Goal: Task Accomplishment & Management: Manage account settings

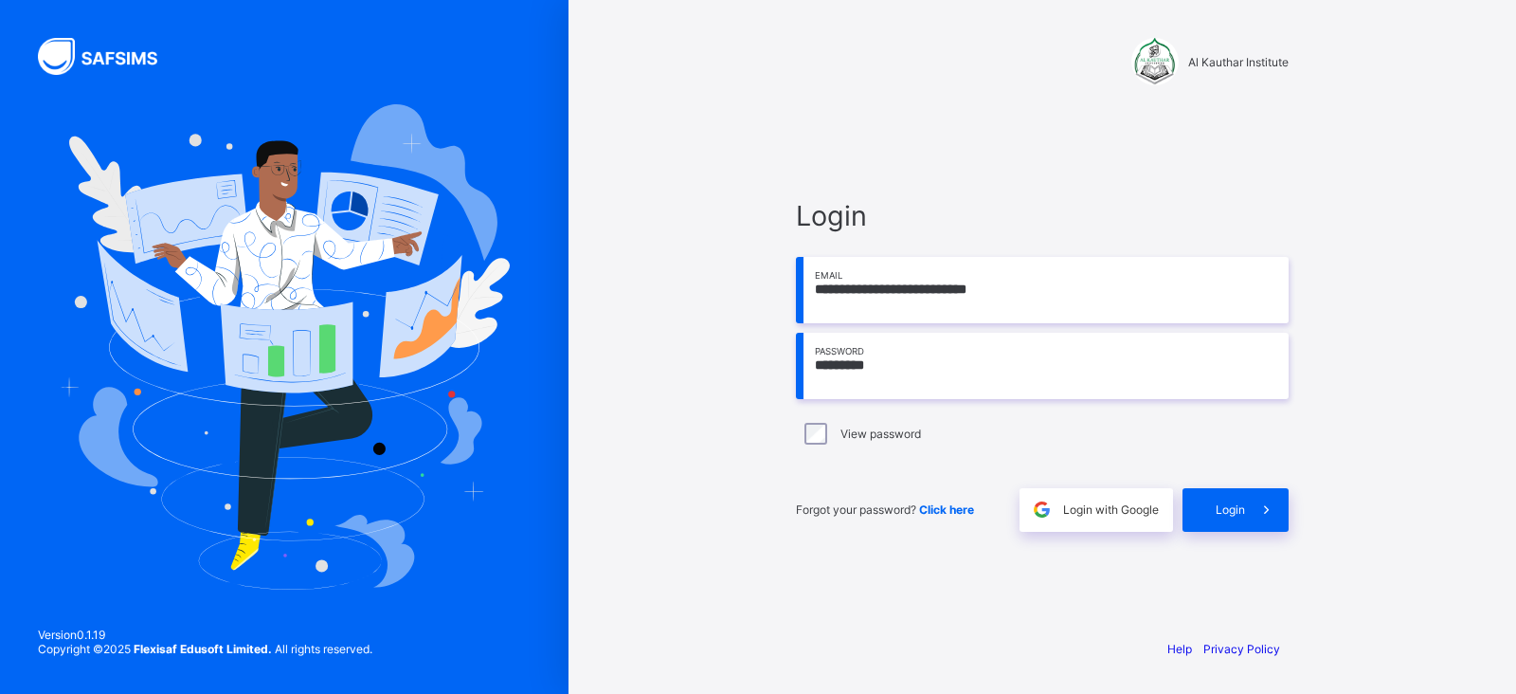
drag, startPoint x: 0, startPoint y: 0, endPoint x: 801, endPoint y: 359, distance: 877.7
click at [801, 359] on input "*********" at bounding box center [1042, 366] width 493 height 66
type input "**********"
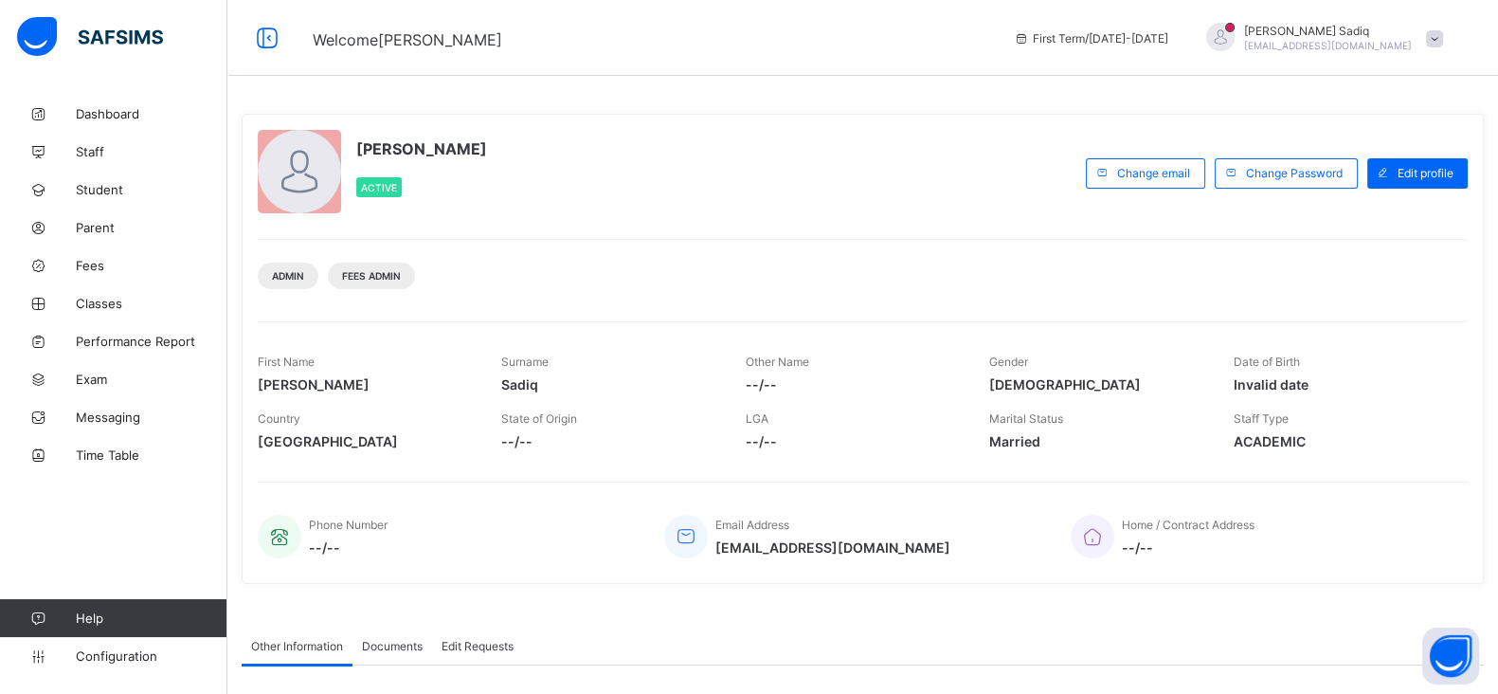
click at [1443, 35] on span at bounding box center [1434, 38] width 17 height 17
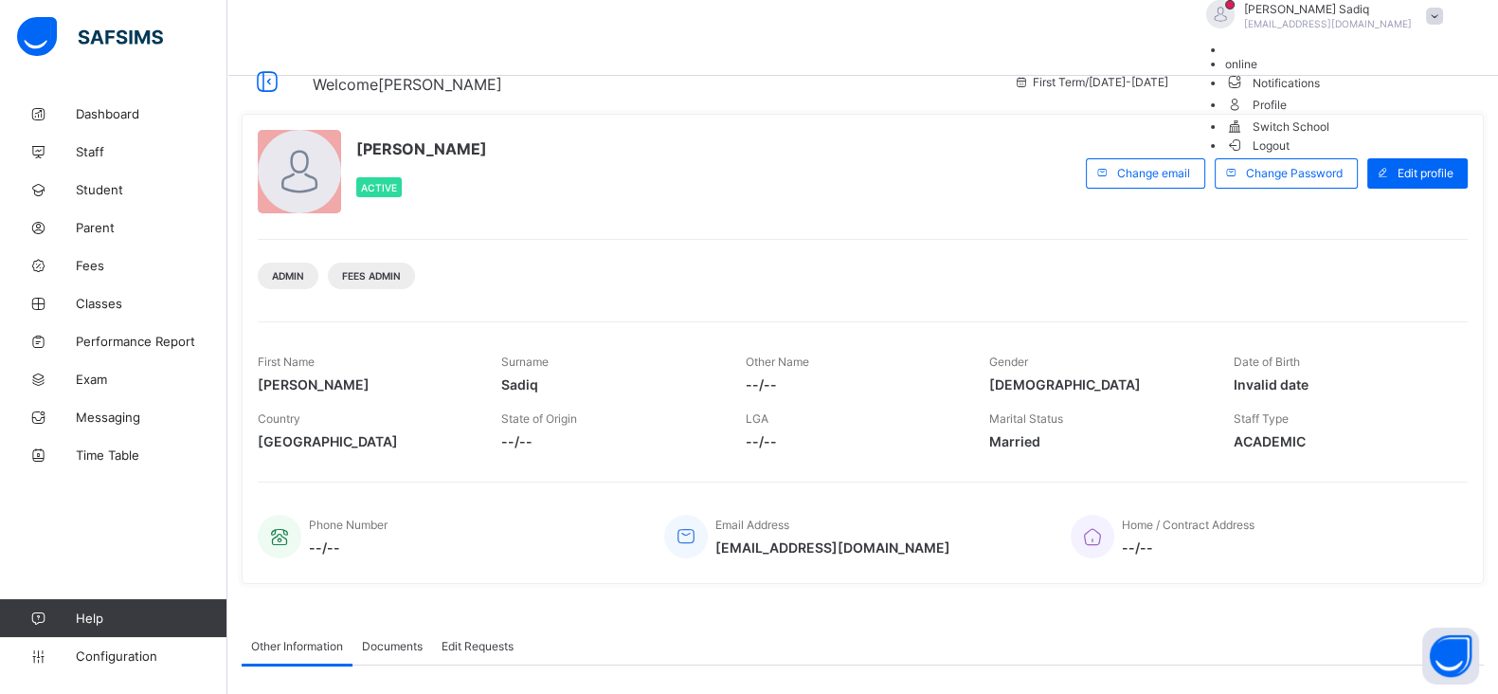
click at [1291, 155] on span "Logout" at bounding box center [1257, 146] width 65 height 20
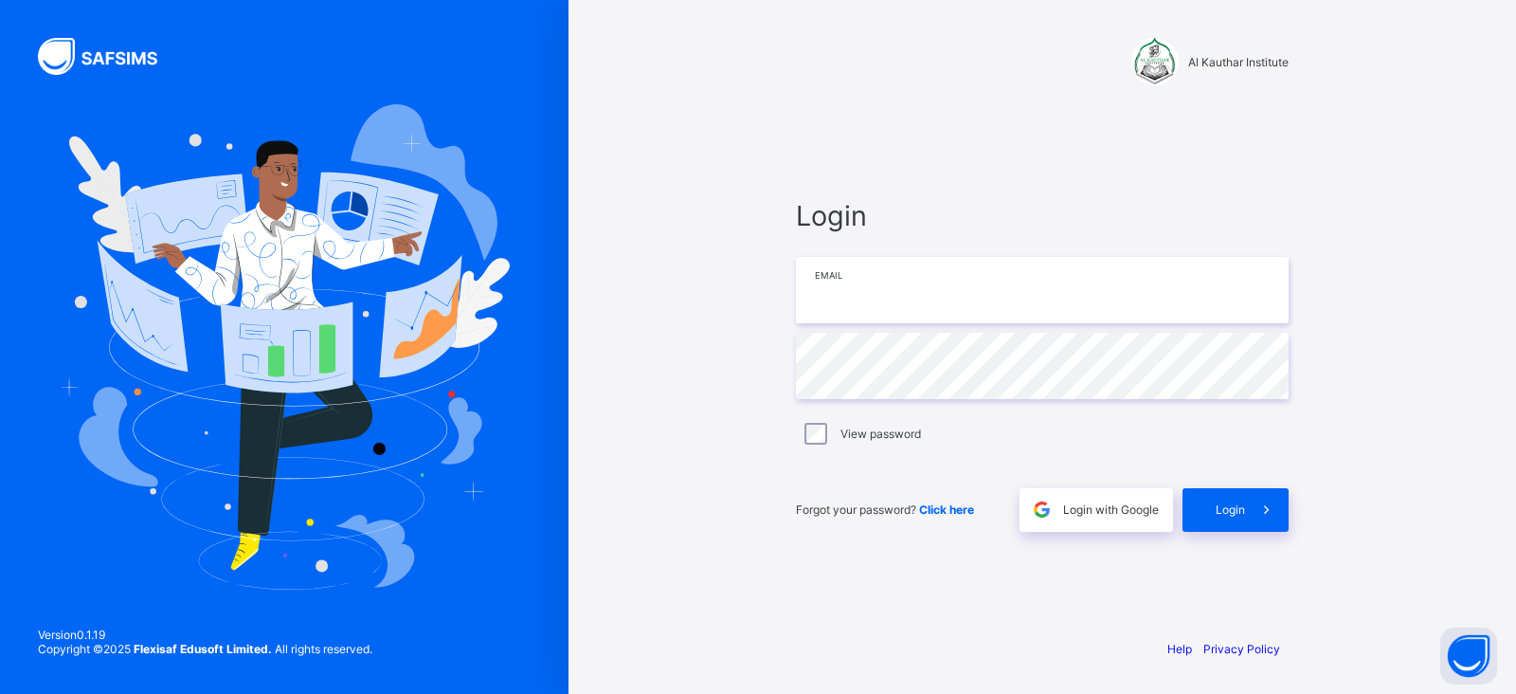
type input "**********"
click at [1249, 497] on span at bounding box center [1267, 510] width 44 height 44
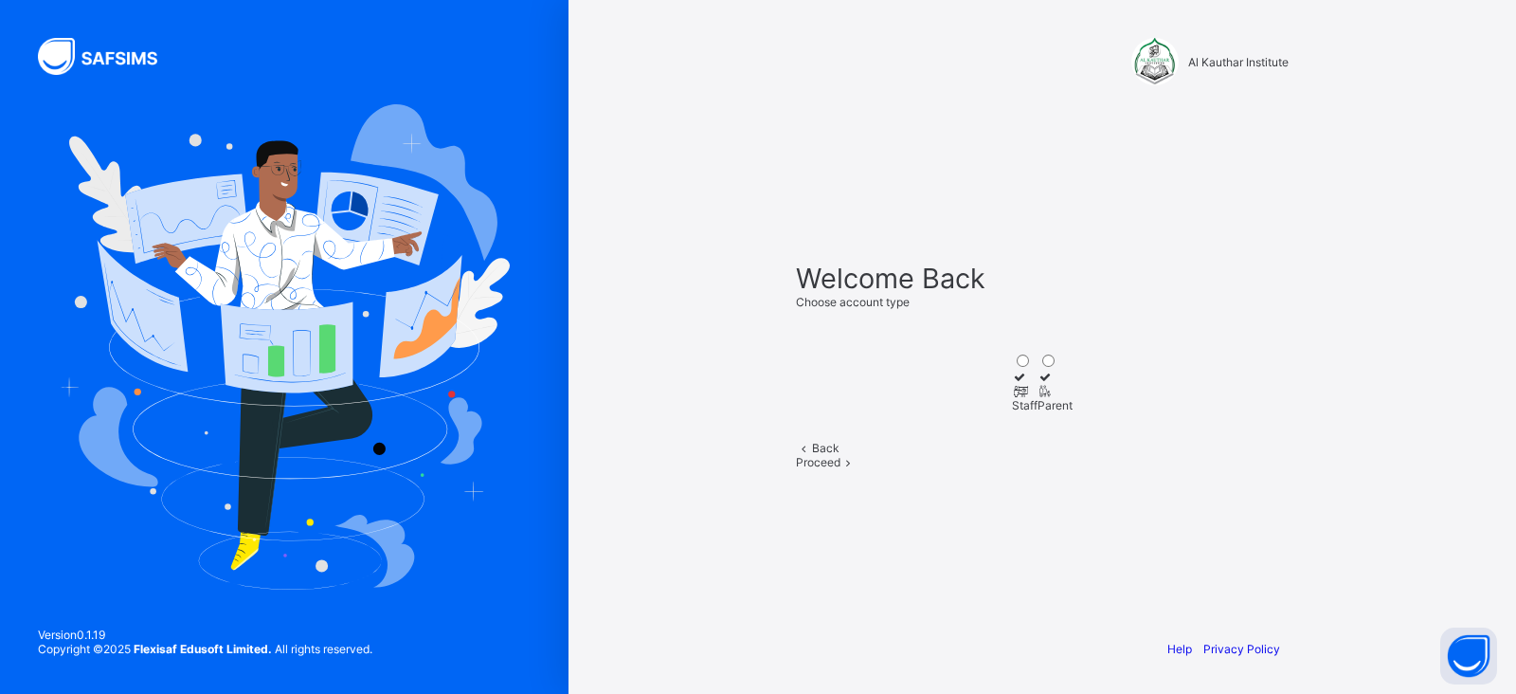
click at [1012, 384] on icon at bounding box center [1020, 391] width 16 height 14
click at [841, 469] on span "Proceed" at bounding box center [818, 462] width 45 height 14
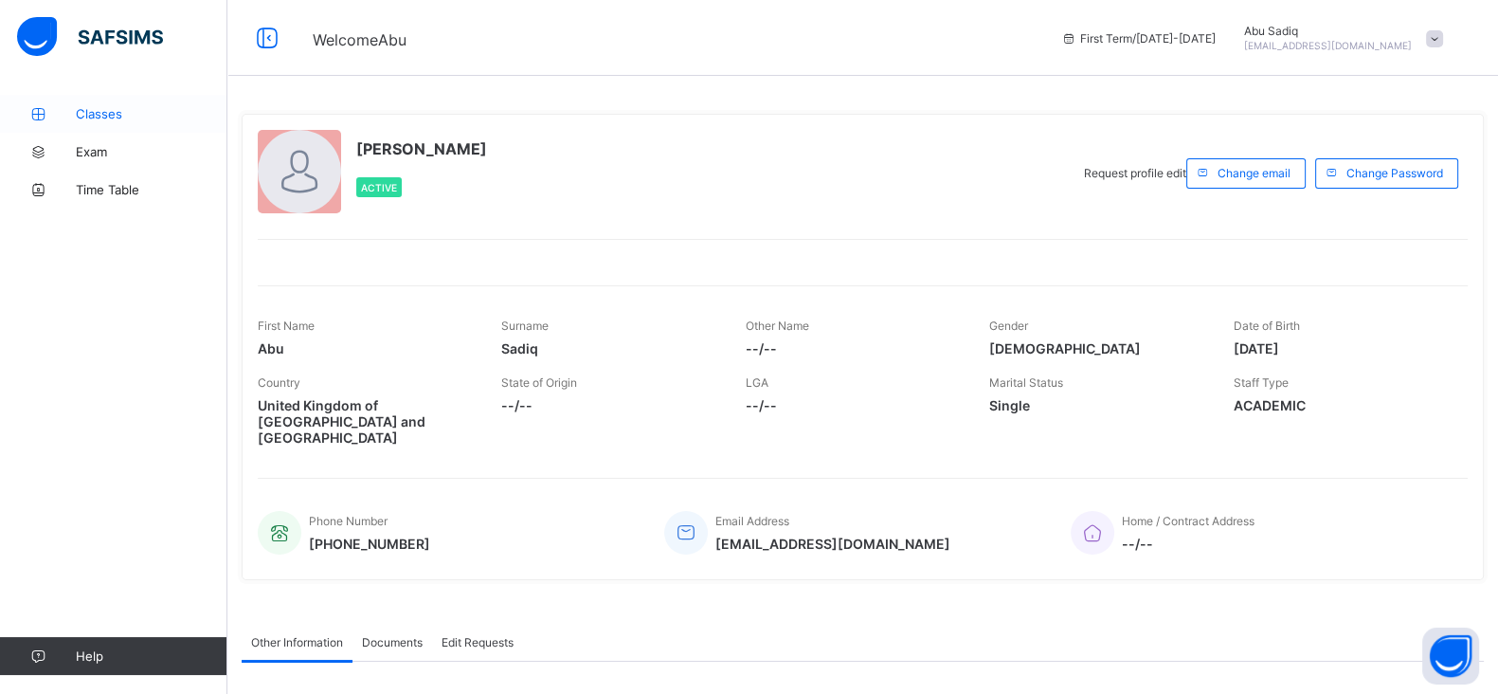
click at [88, 111] on span "Classes" at bounding box center [152, 113] width 152 height 15
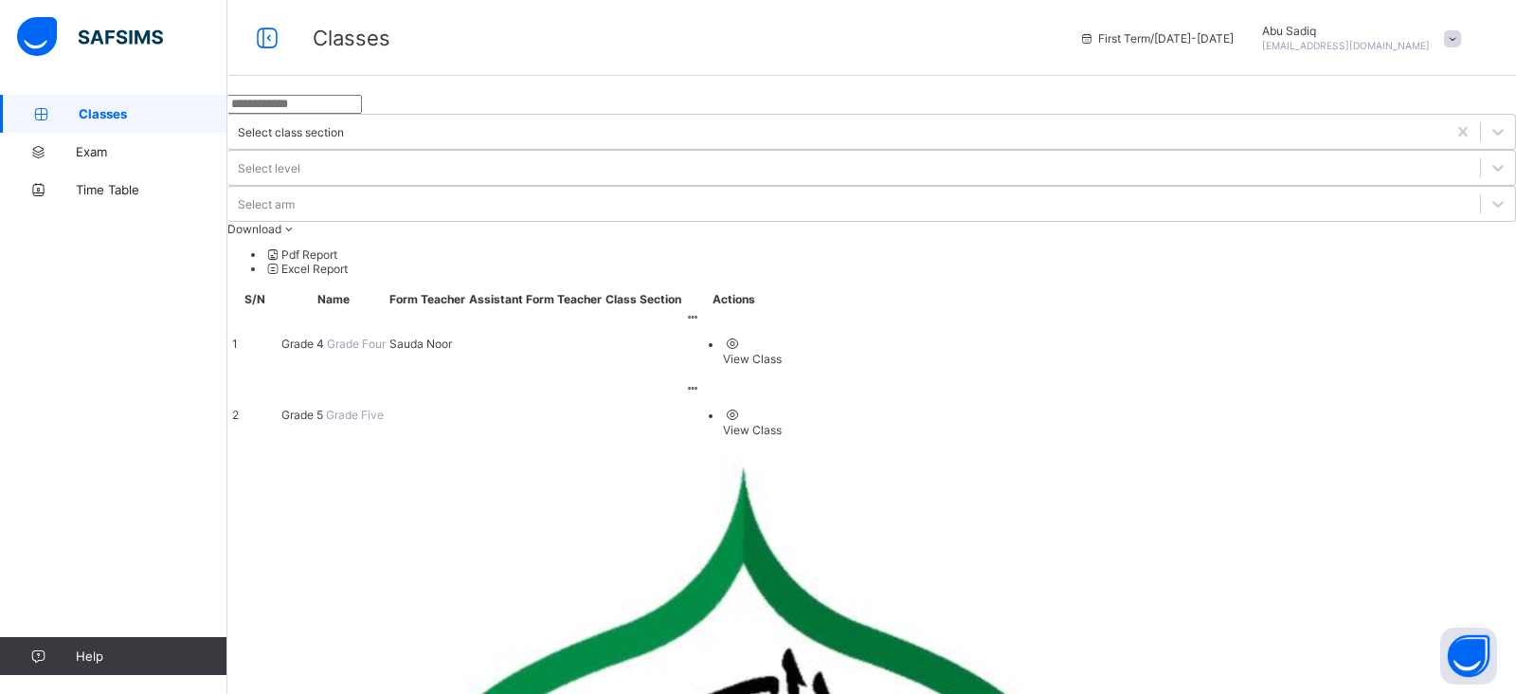
click at [327, 336] on span "Grade 4" at bounding box center [303, 343] width 45 height 14
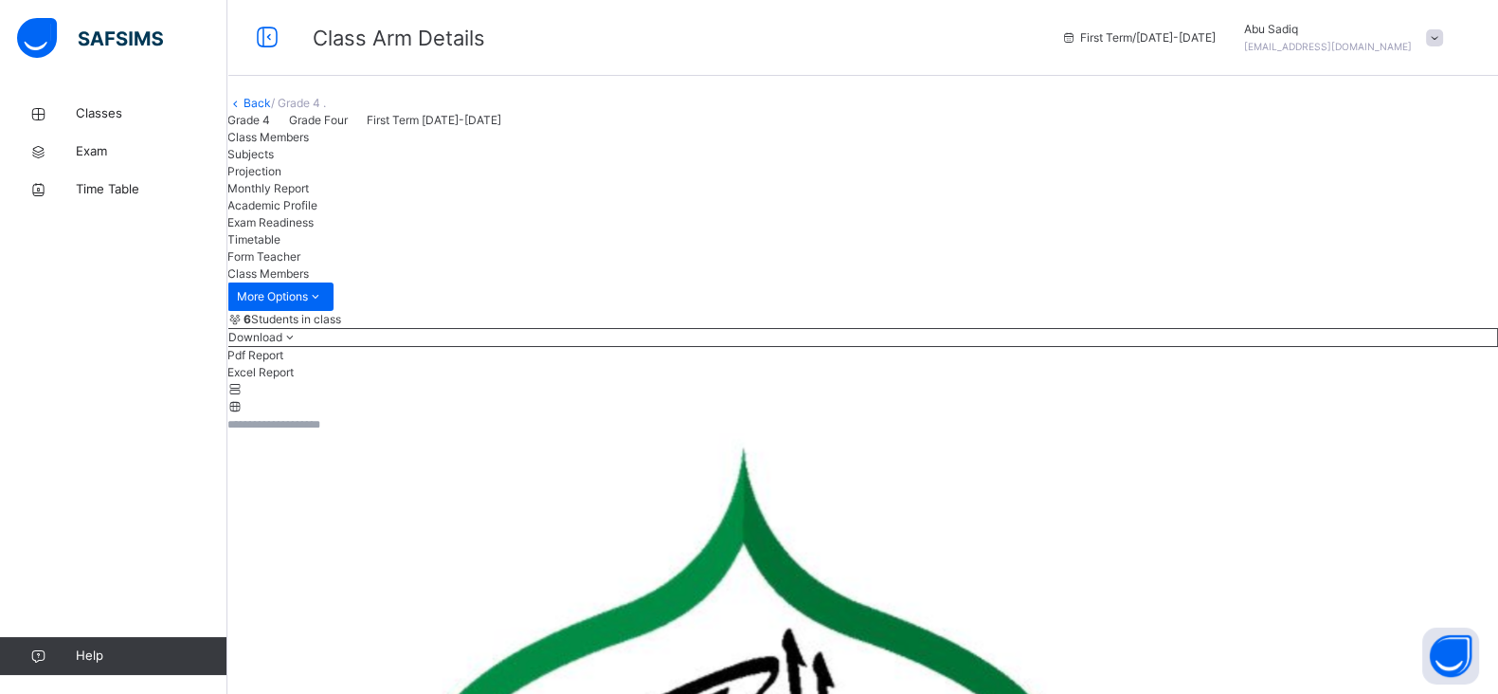
click at [274, 161] on span "Subjects" at bounding box center [250, 154] width 46 height 14
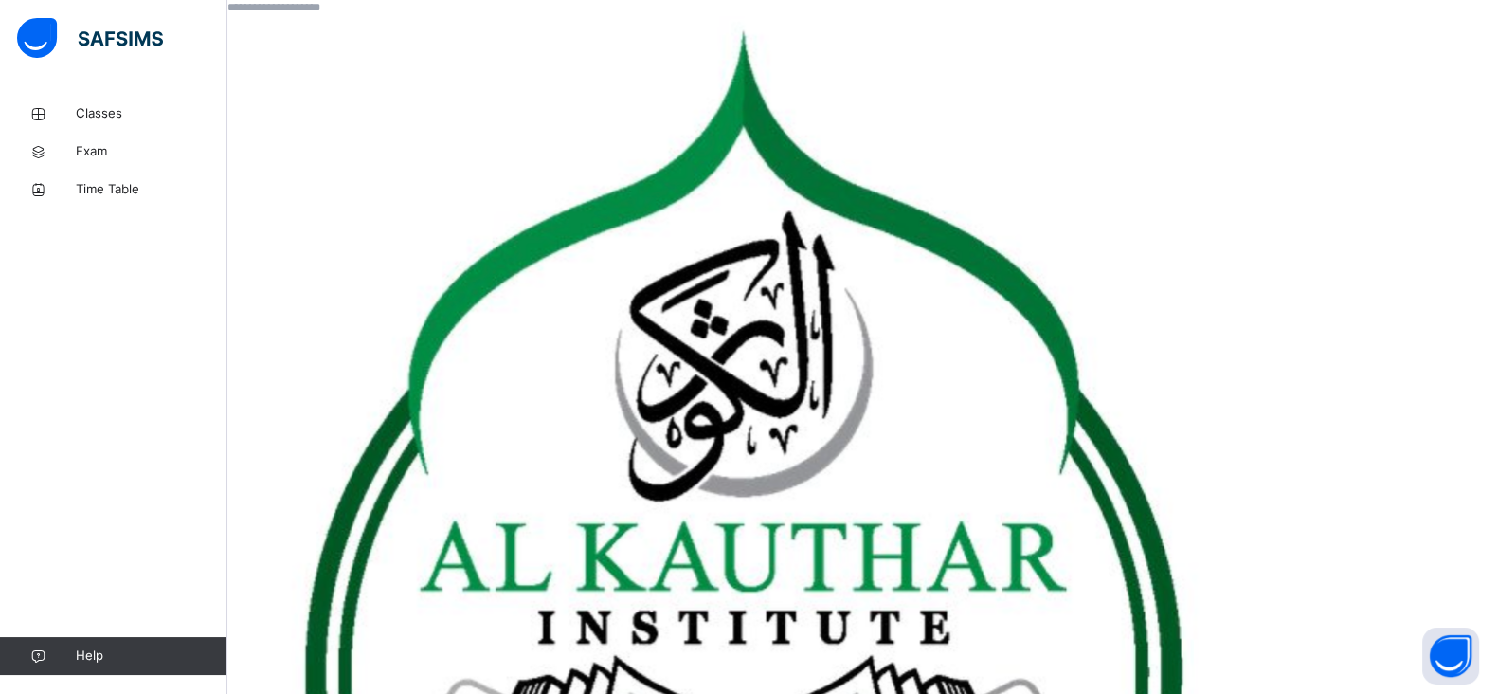
scroll to position [426, 0]
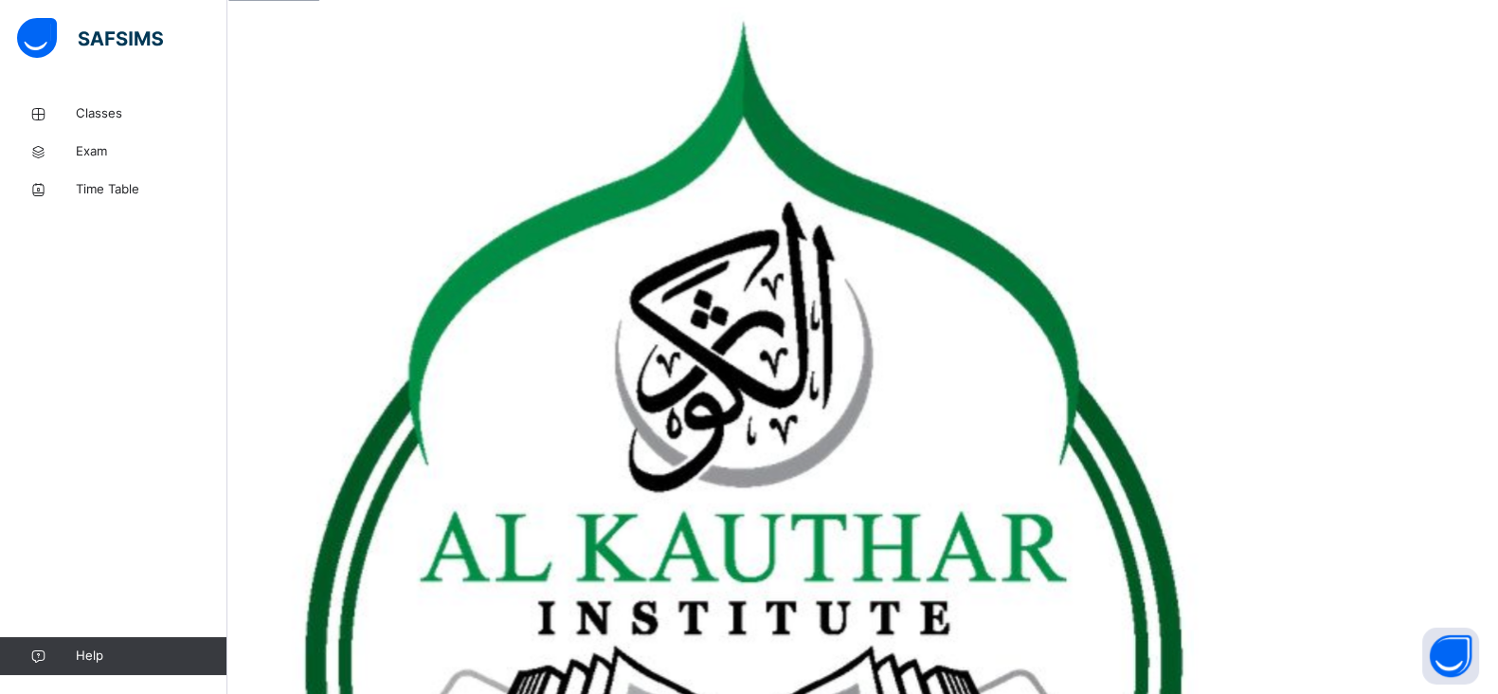
scroll to position [317, 0]
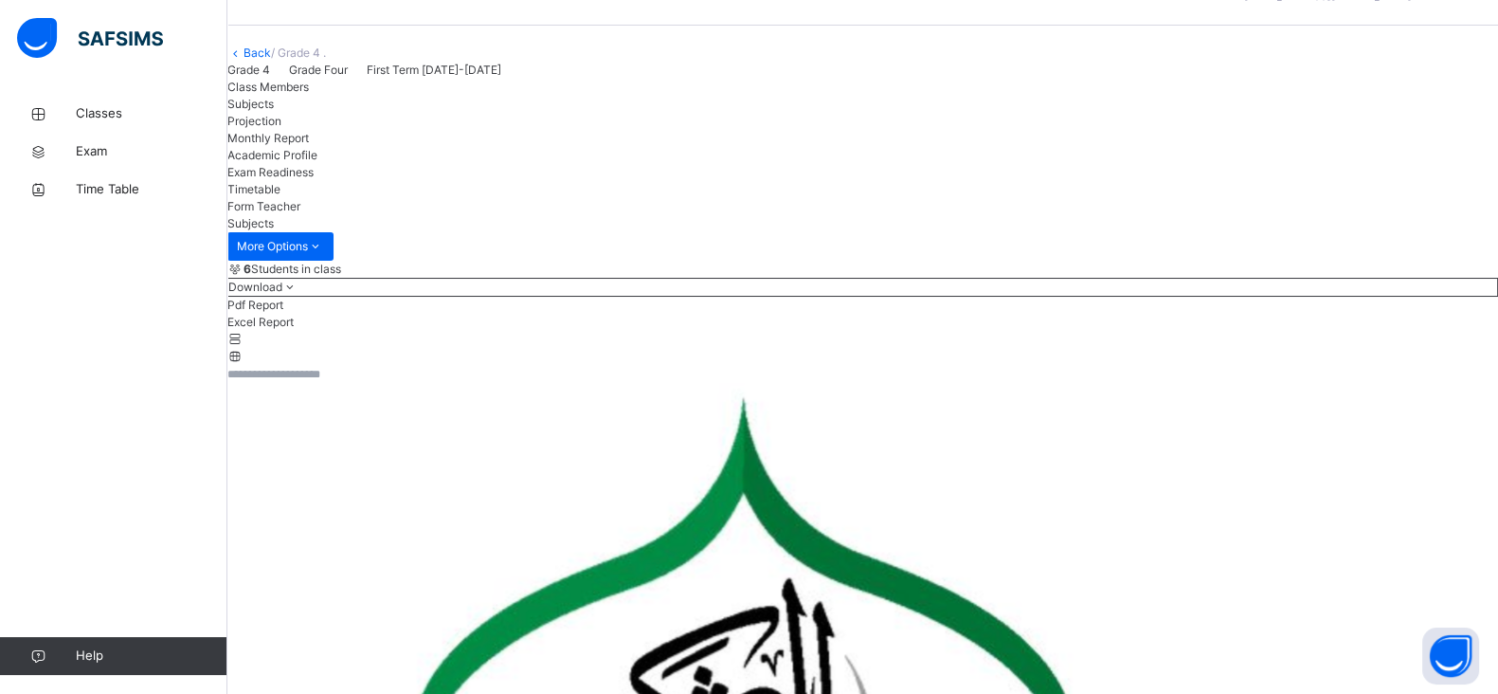
scroll to position [0, 0]
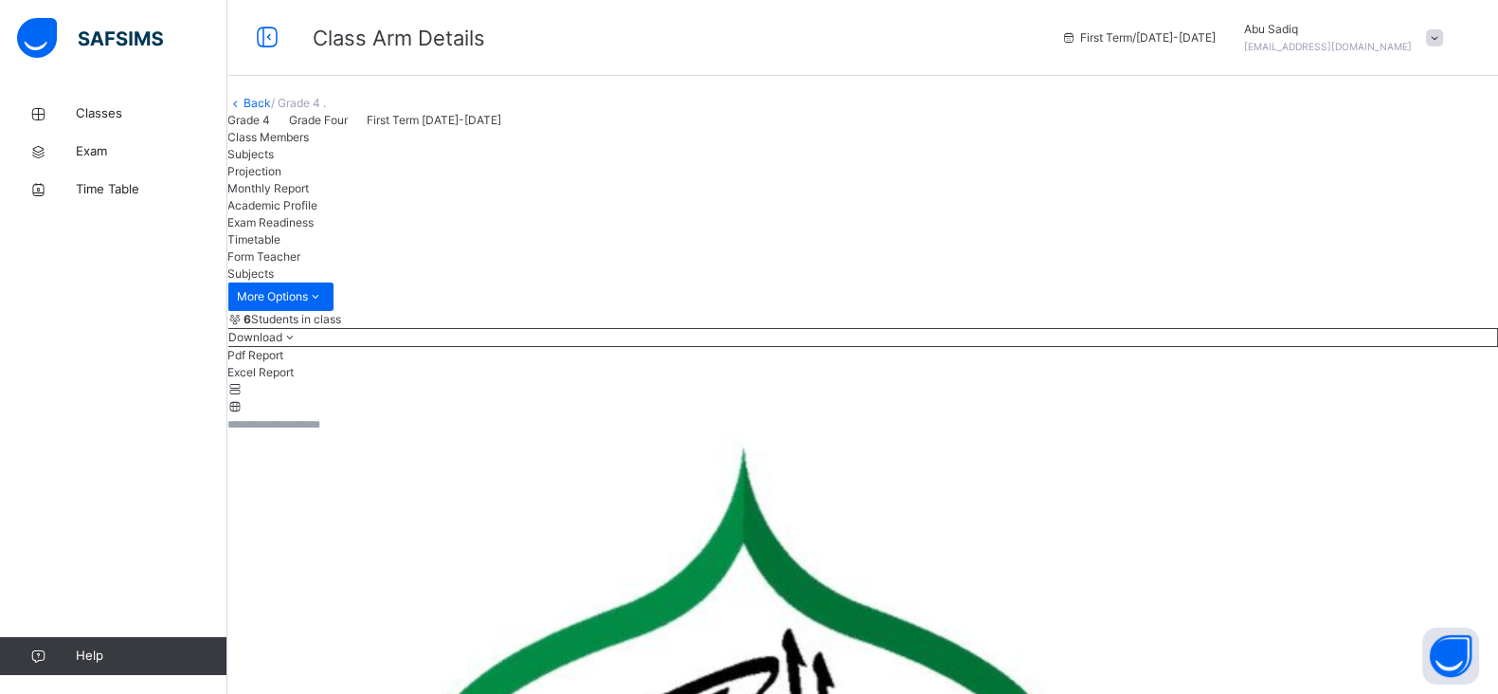
click at [1443, 39] on span at bounding box center [1434, 37] width 17 height 17
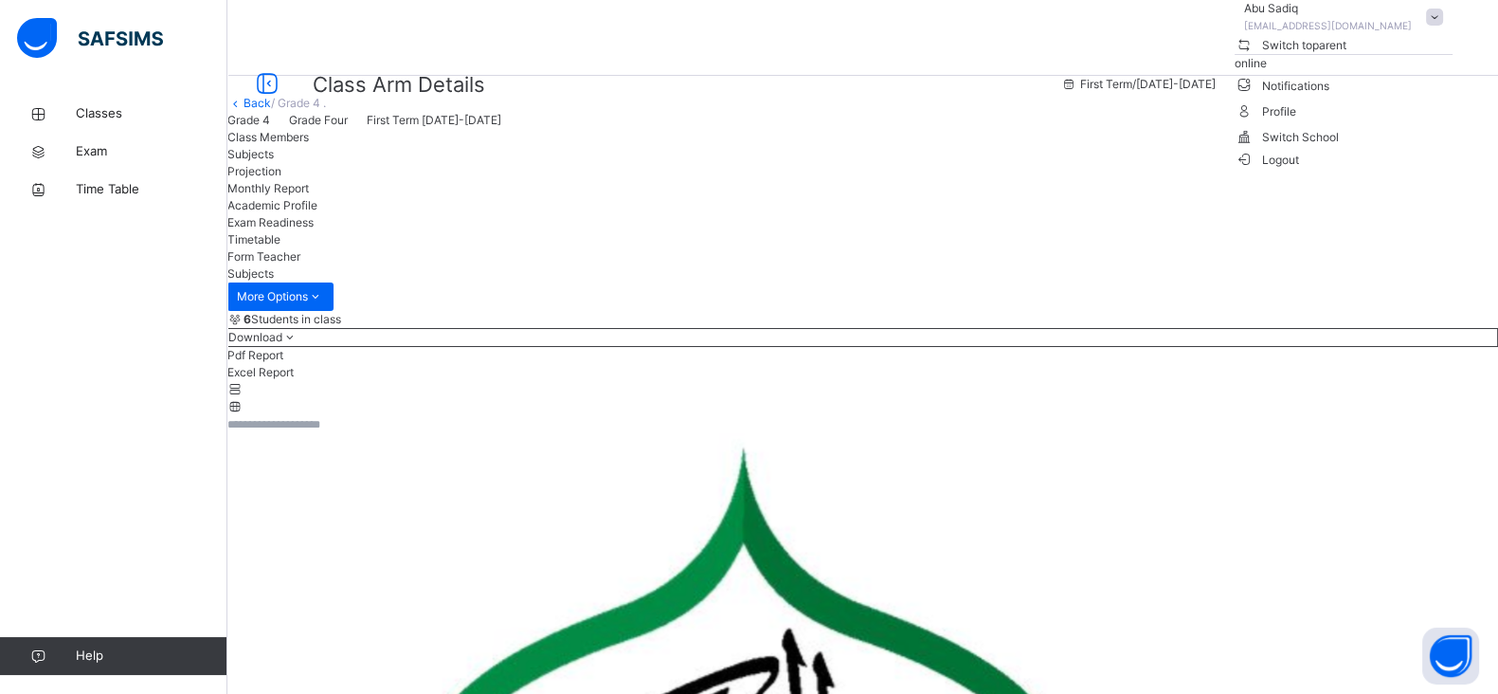
click at [1388, 169] on li "Logout" at bounding box center [1344, 159] width 218 height 20
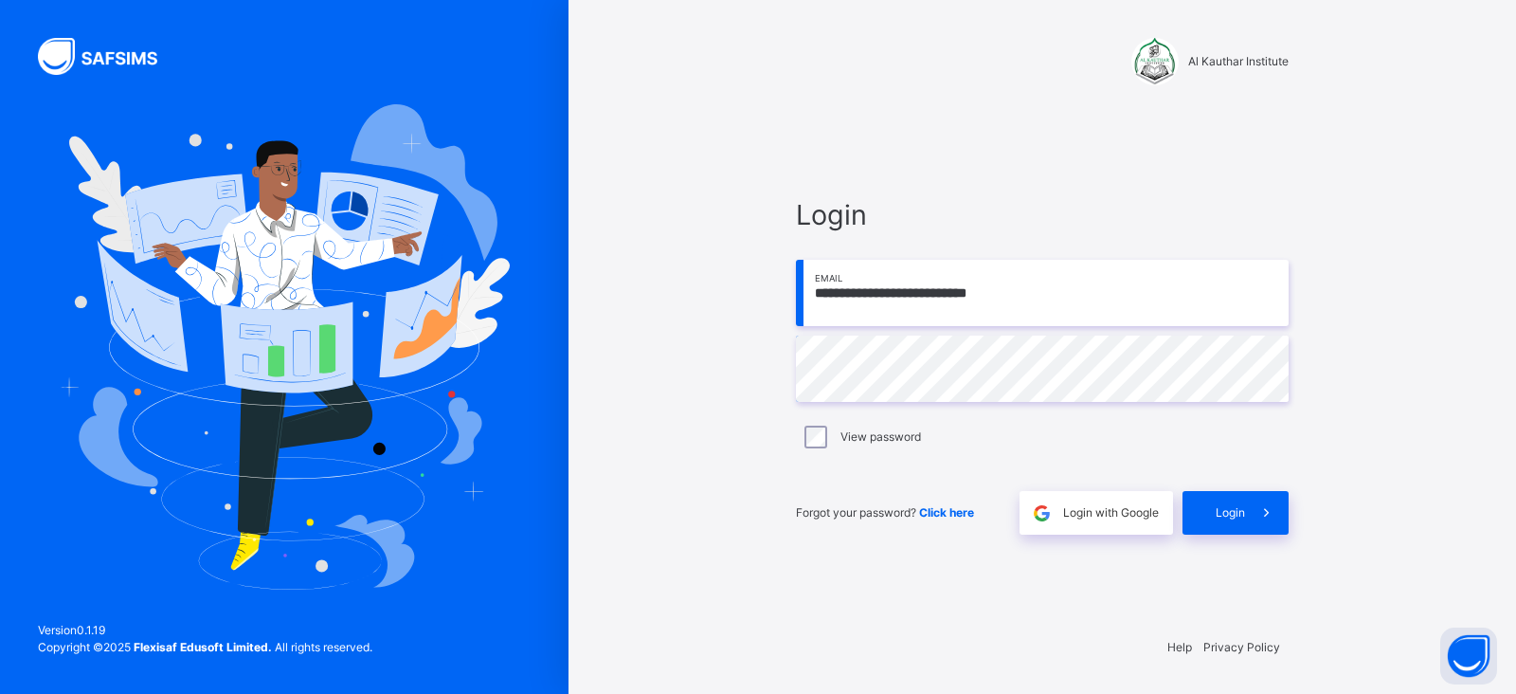
click at [1092, 296] on input "**********" at bounding box center [1042, 293] width 493 height 66
type input "**********"
click at [780, 366] on div "**********" at bounding box center [1042, 364] width 531 height 511
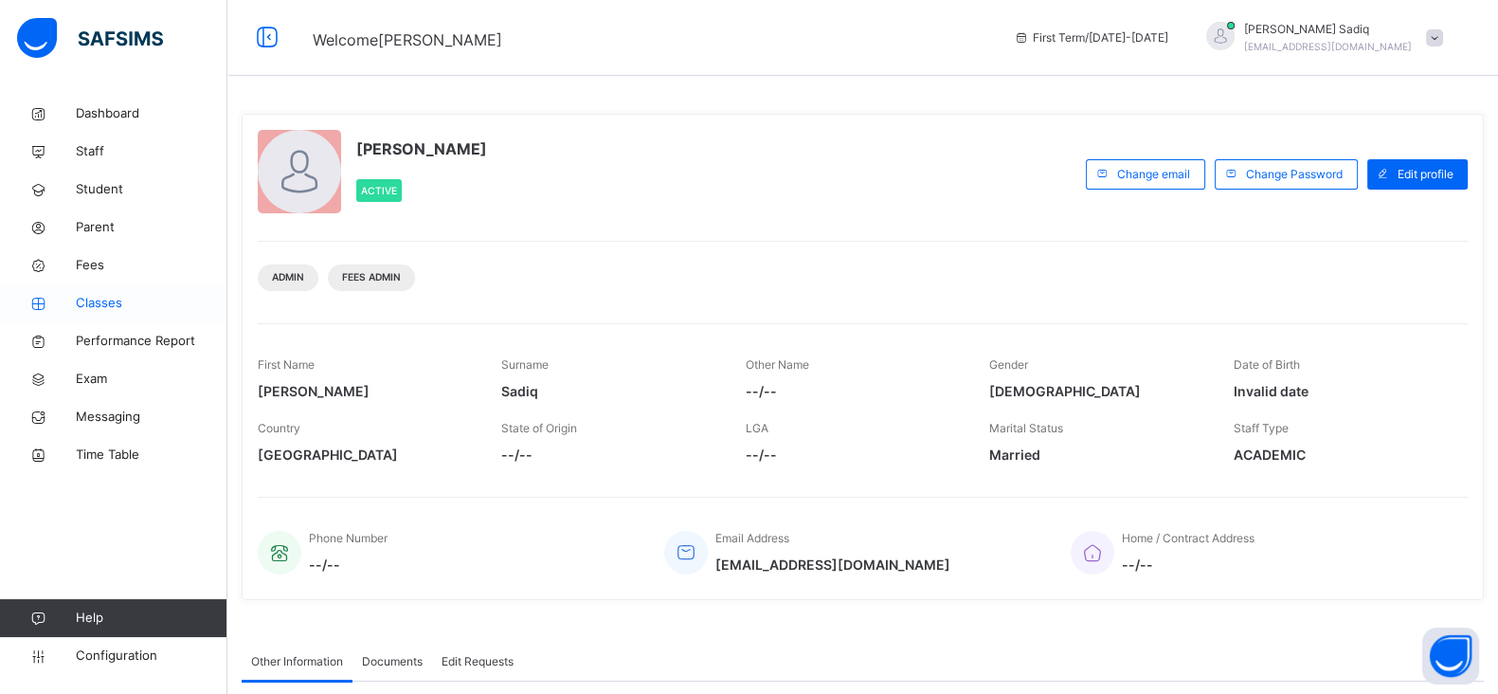
click at [98, 308] on span "Classes" at bounding box center [152, 303] width 152 height 19
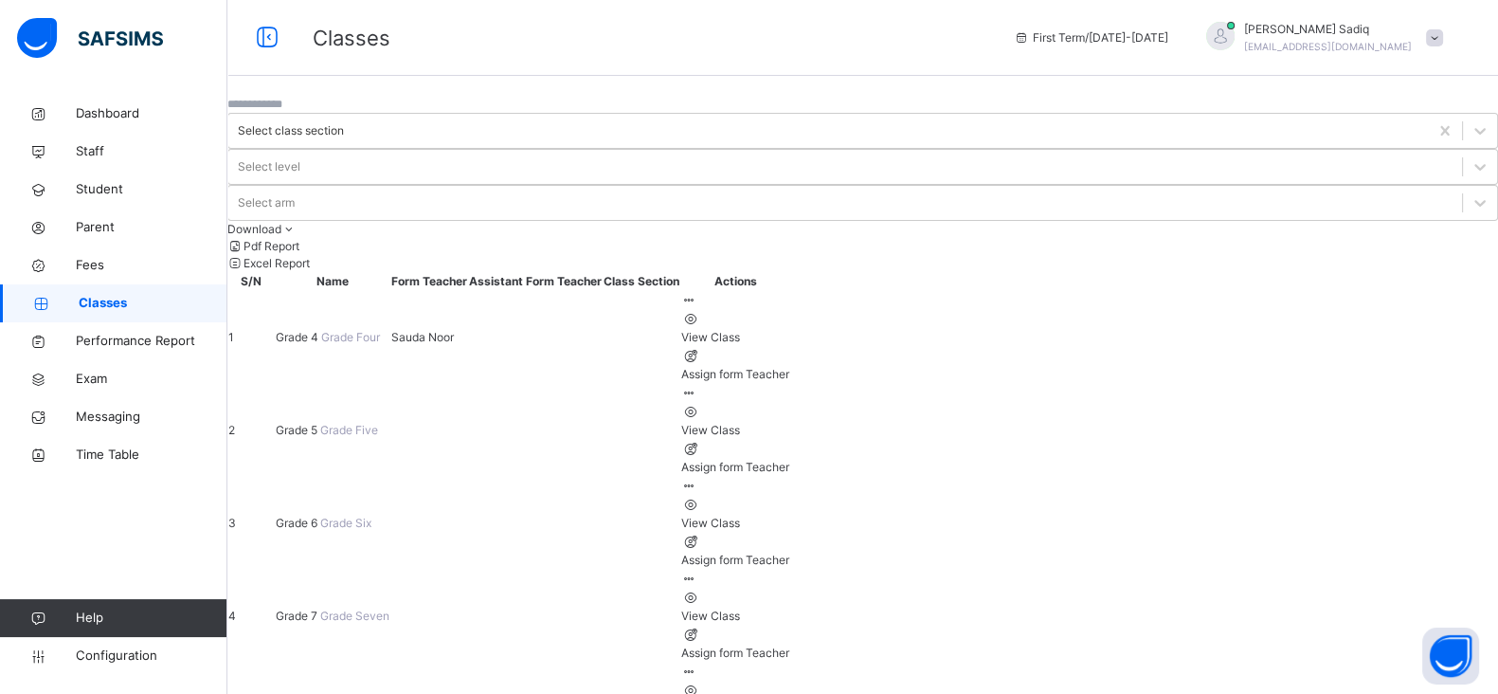
click at [321, 330] on span "Grade 4" at bounding box center [298, 337] width 45 height 14
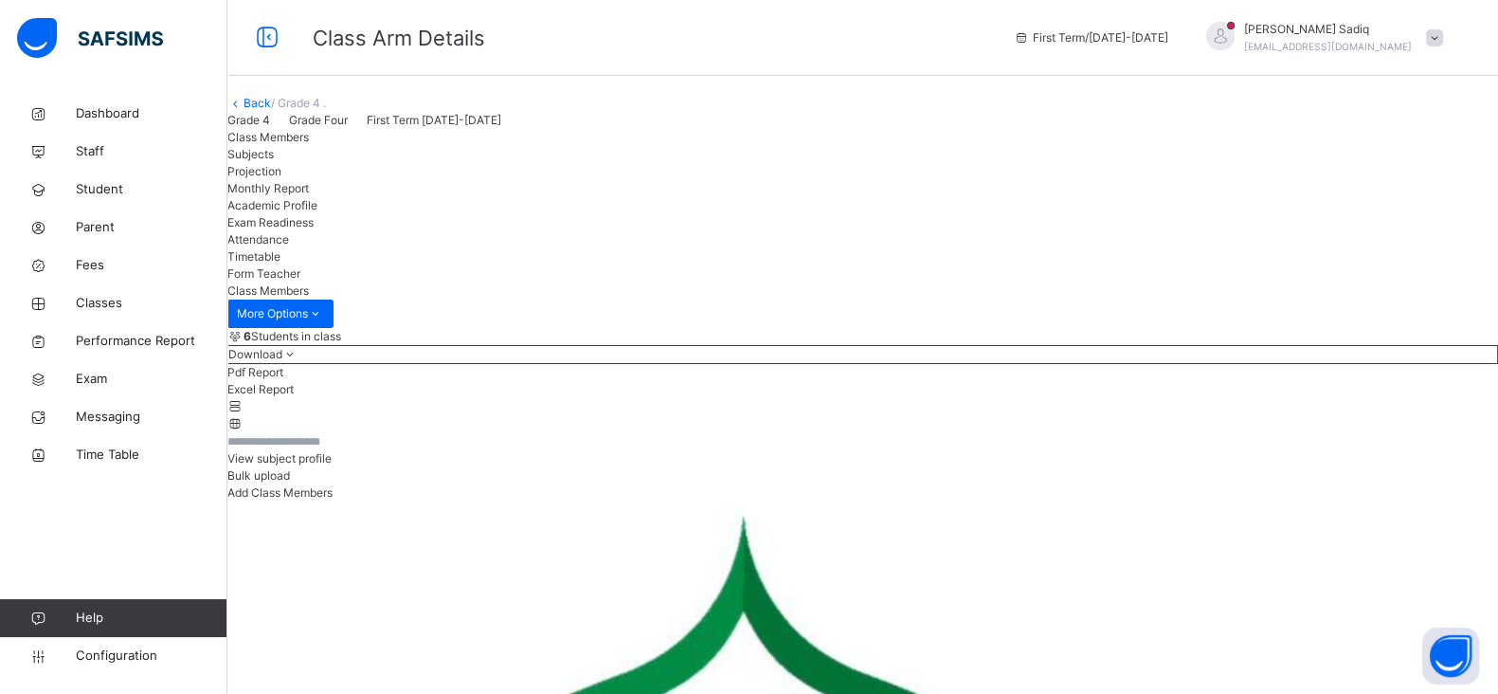
click at [289, 246] on span "Attendance" at bounding box center [258, 239] width 62 height 14
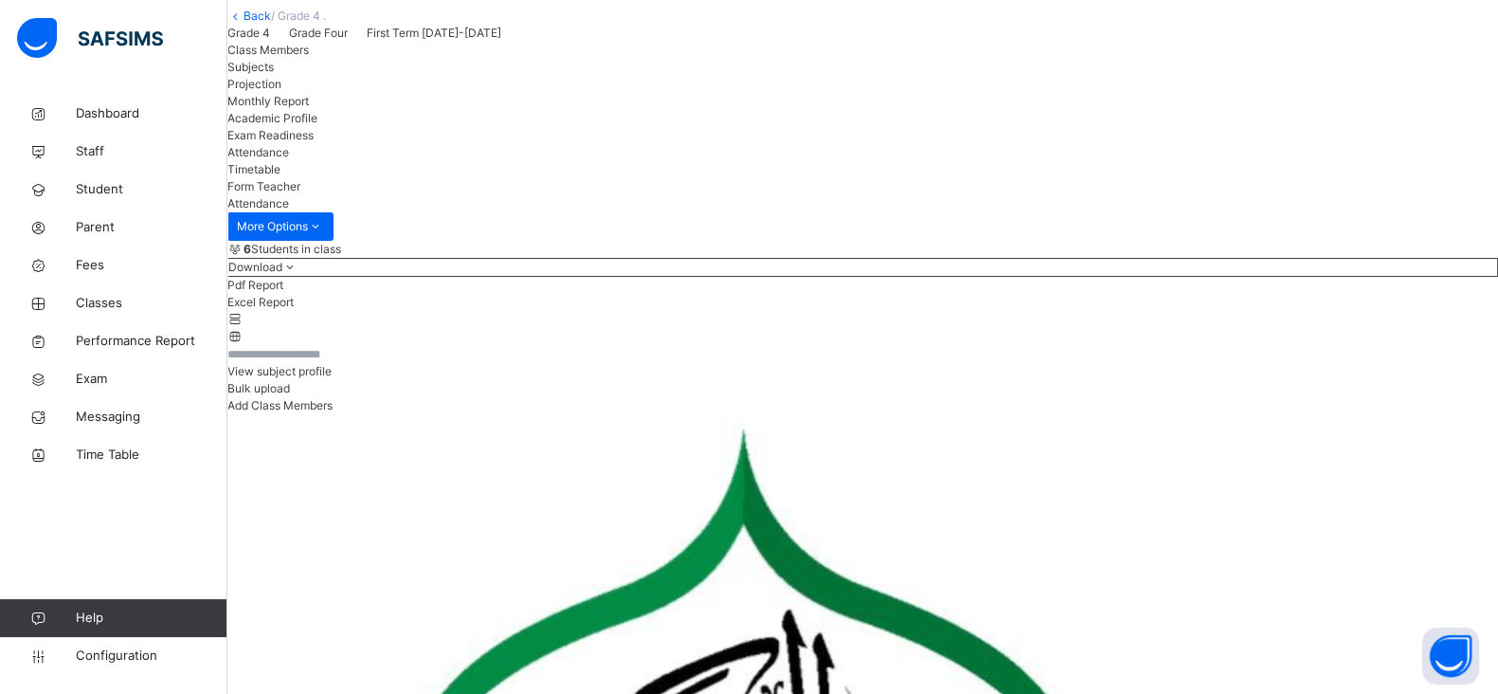
scroll to position [278, 0]
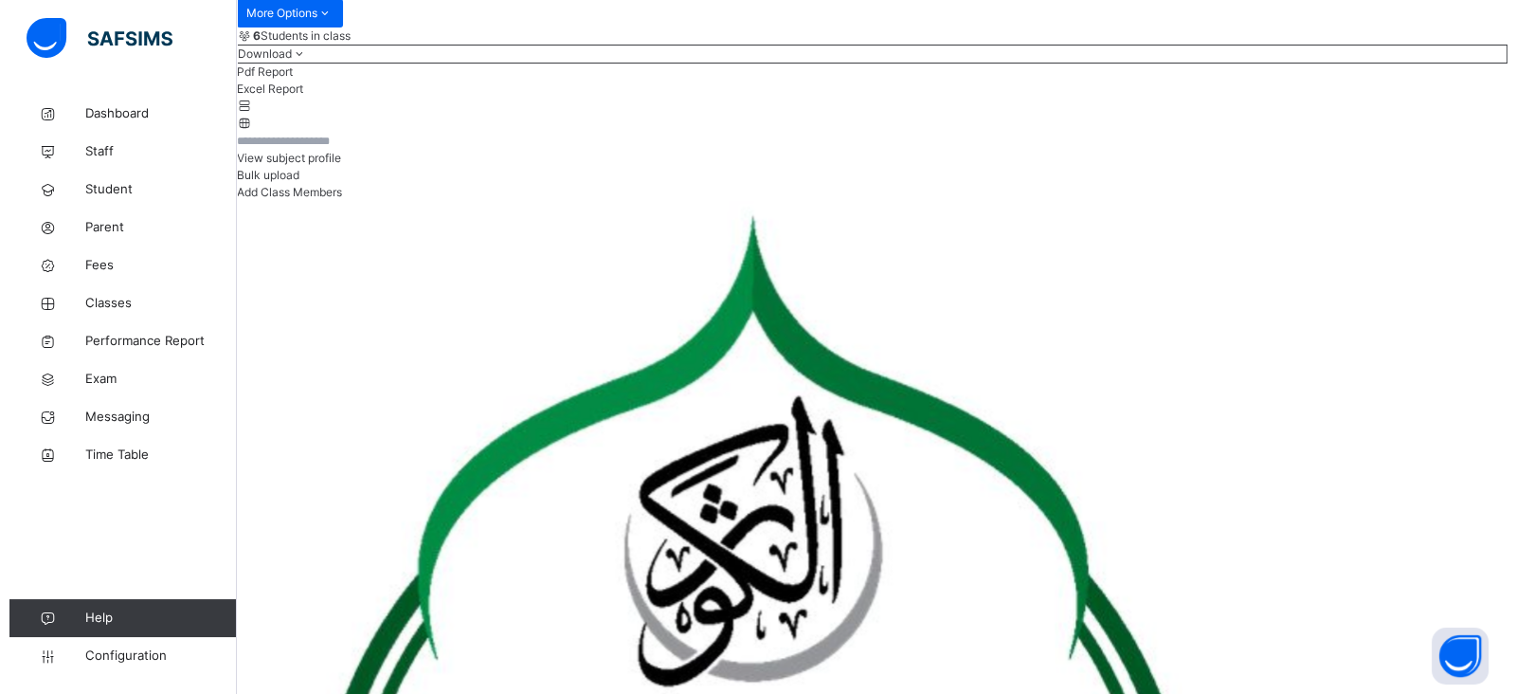
scroll to position [296, 0]
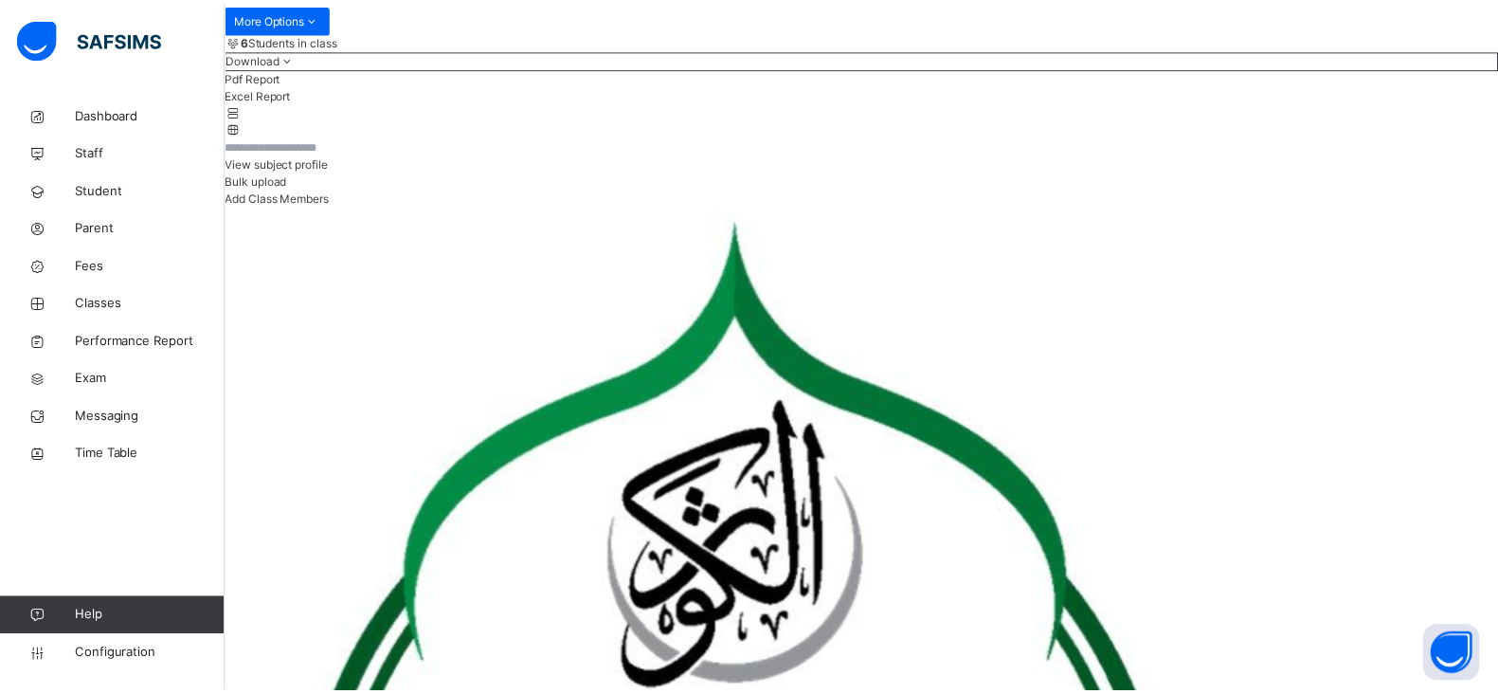
scroll to position [0, 0]
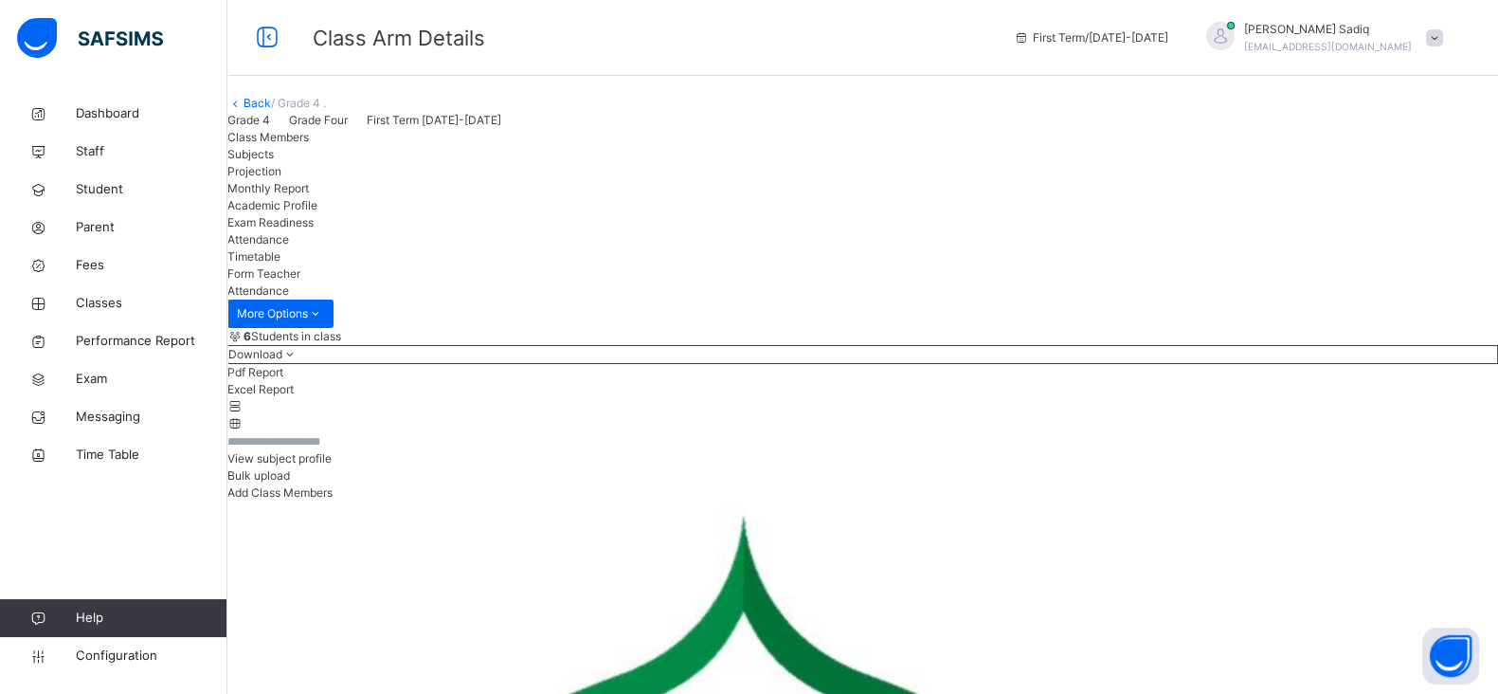
click at [271, 110] on link "Back" at bounding box center [257, 103] width 27 height 14
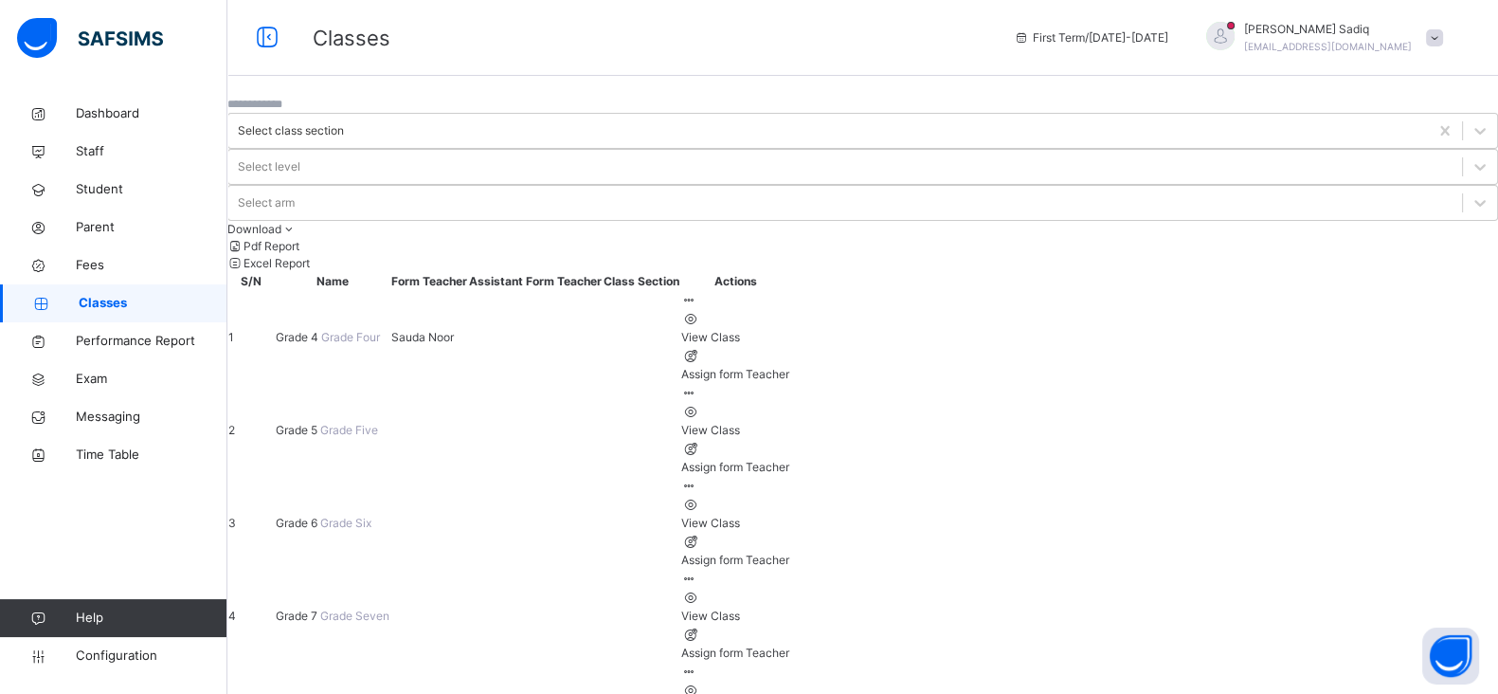
click at [1443, 41] on span at bounding box center [1434, 37] width 17 height 17
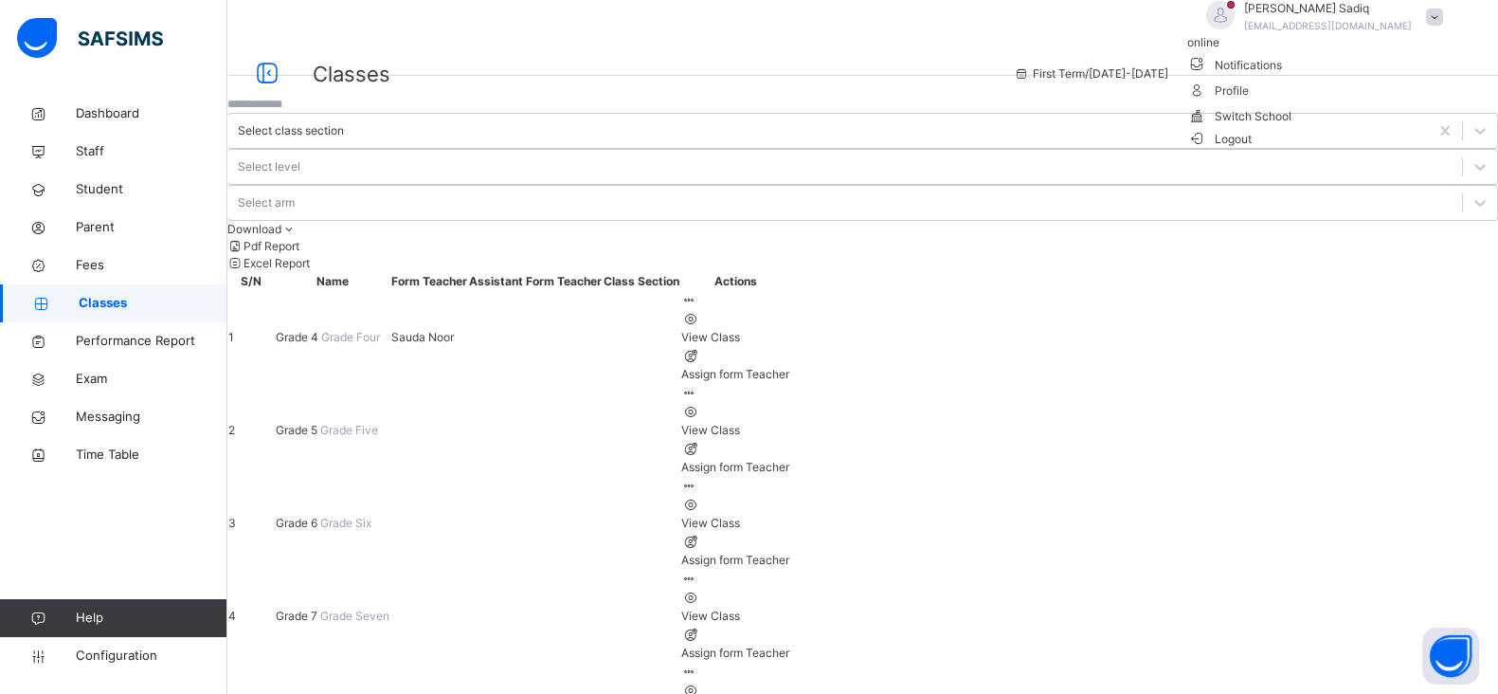
click at [1253, 149] on span "Logout" at bounding box center [1220, 139] width 65 height 20
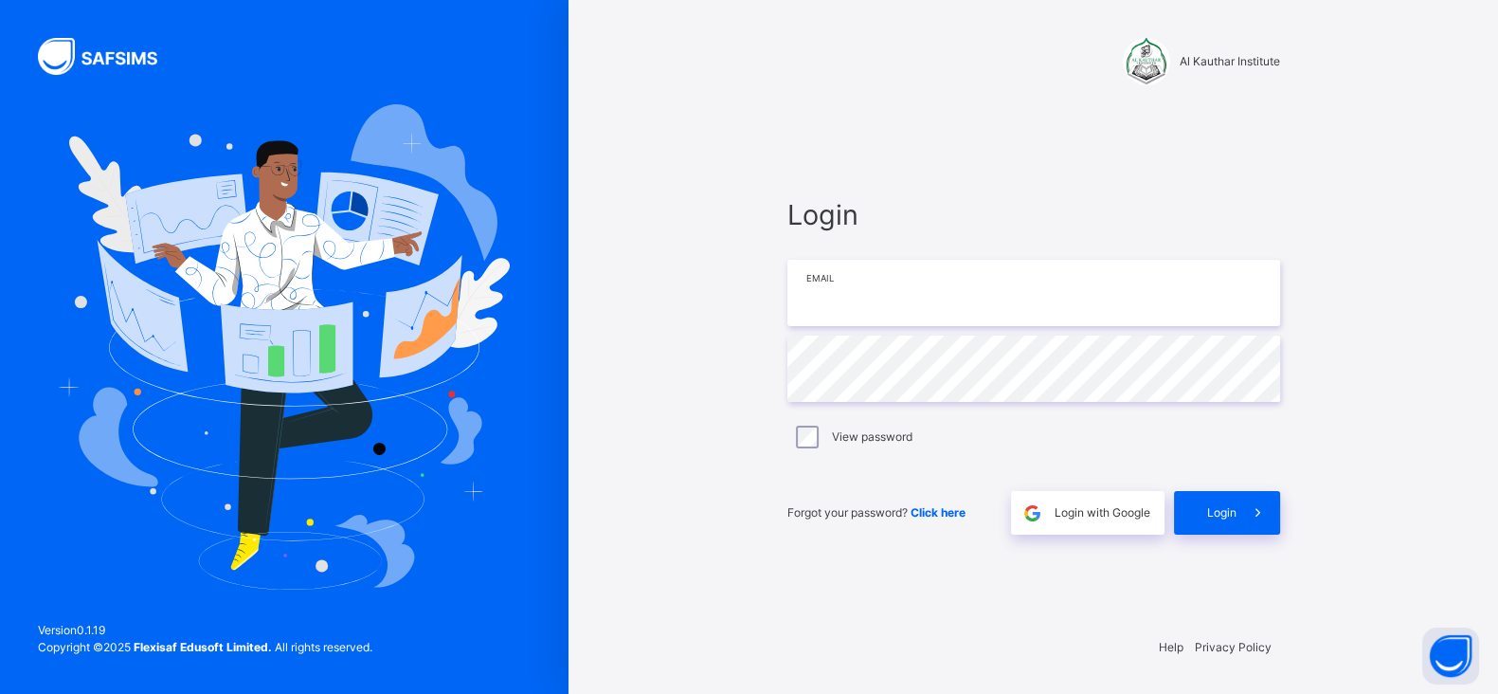
type input "**********"
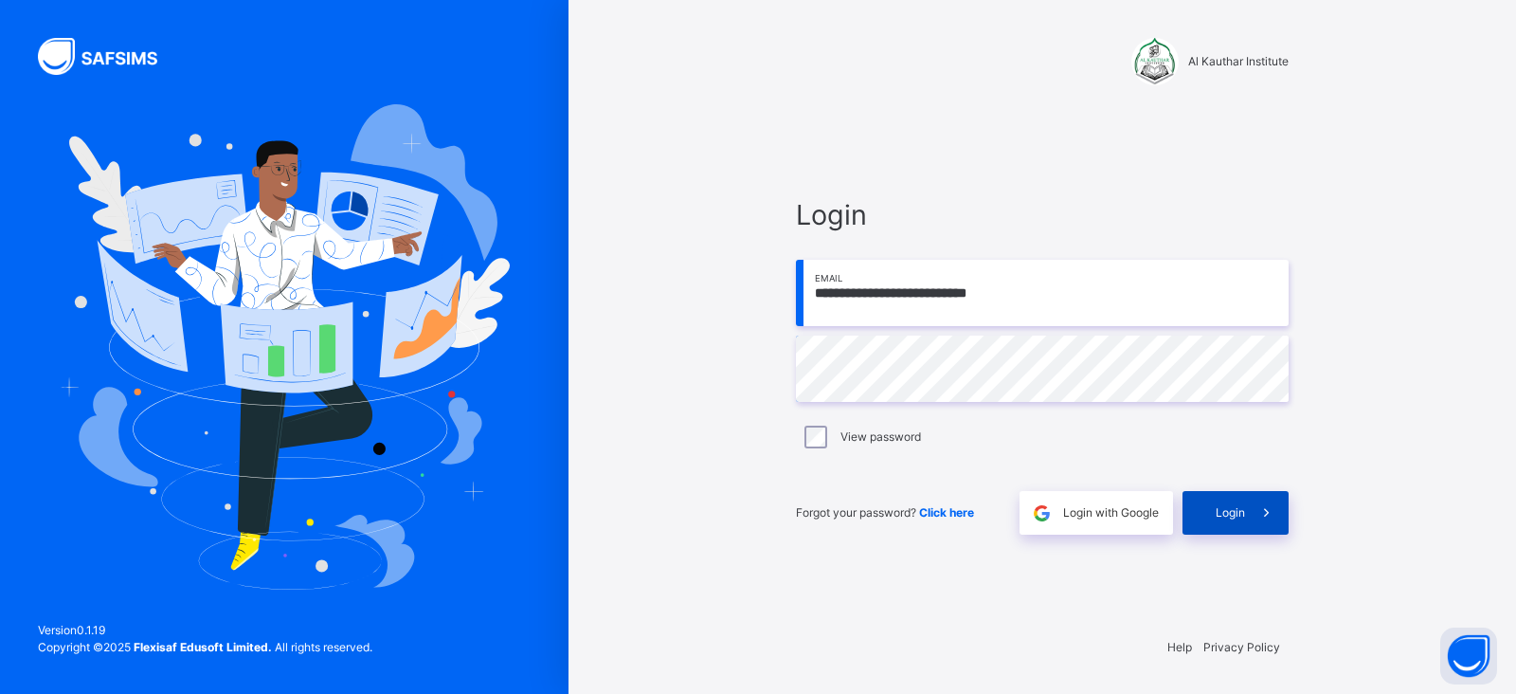
click at [1206, 521] on div "Login" at bounding box center [1236, 513] width 106 height 44
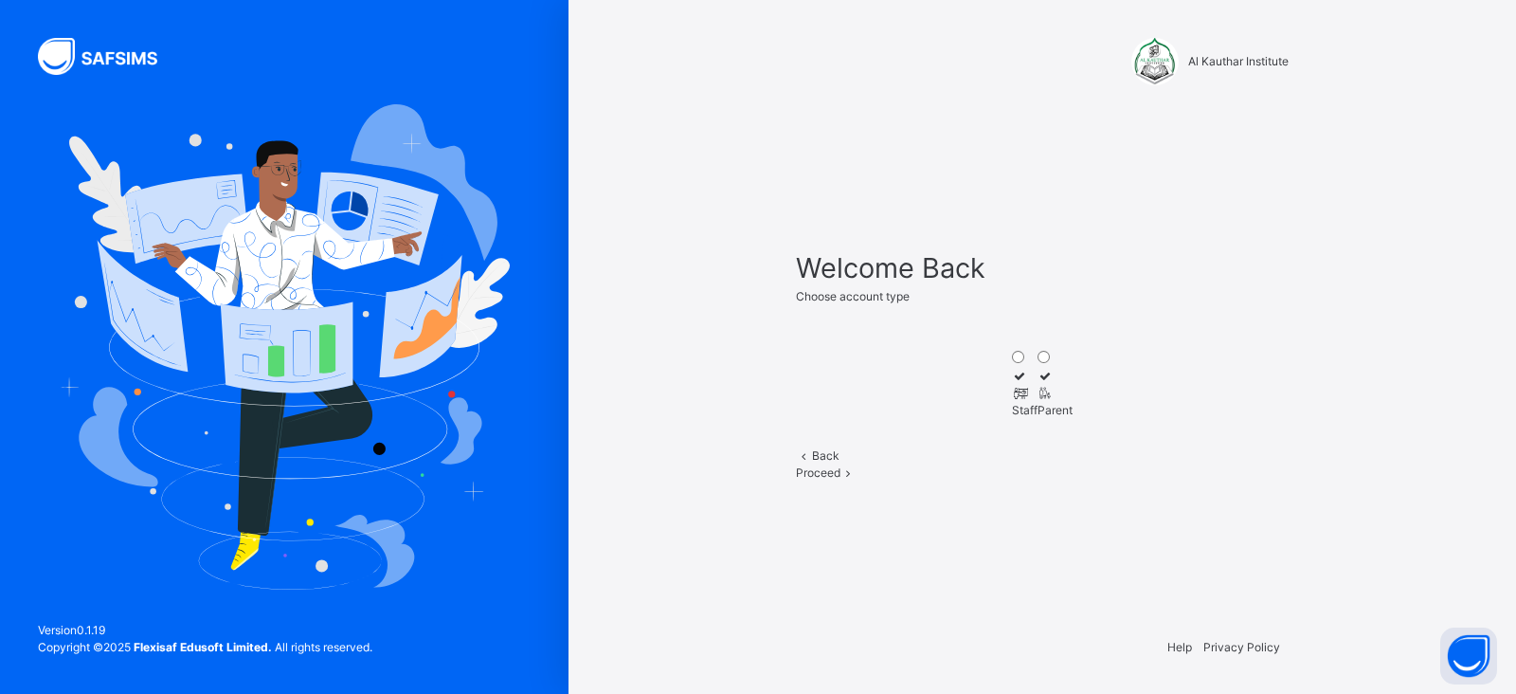
click at [1013, 385] on div at bounding box center [1025, 393] width 26 height 17
click at [1082, 481] on div "Proceed" at bounding box center [1042, 472] width 493 height 17
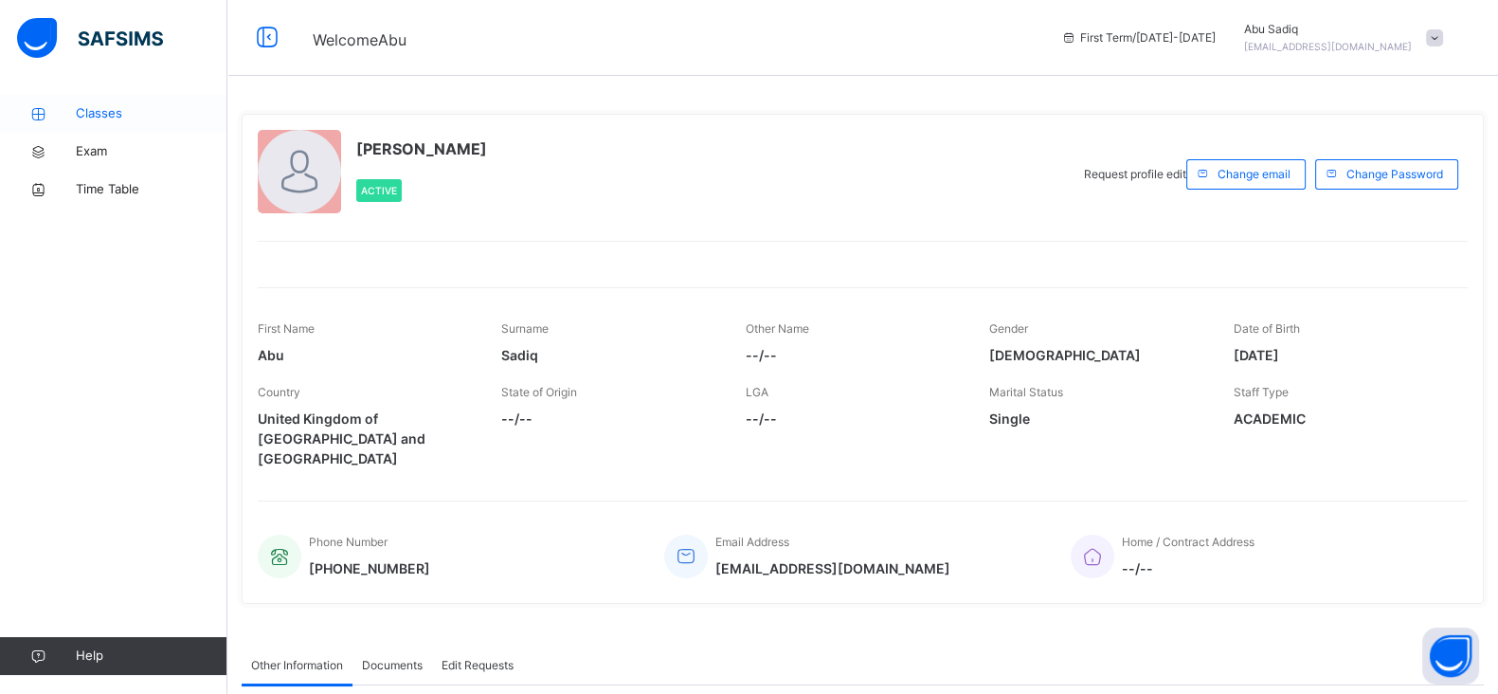
click at [107, 106] on span "Classes" at bounding box center [152, 113] width 152 height 19
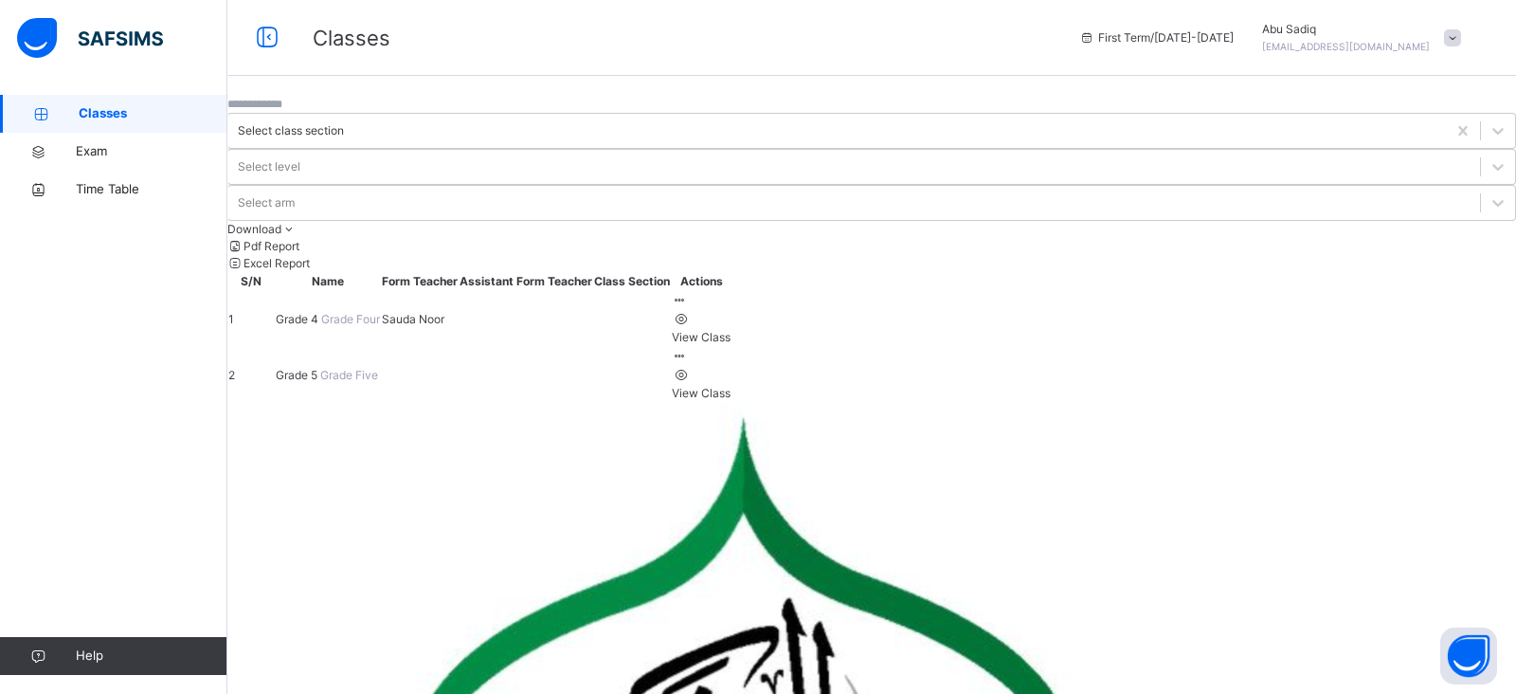
click at [320, 368] on span "Grade 5" at bounding box center [298, 375] width 45 height 14
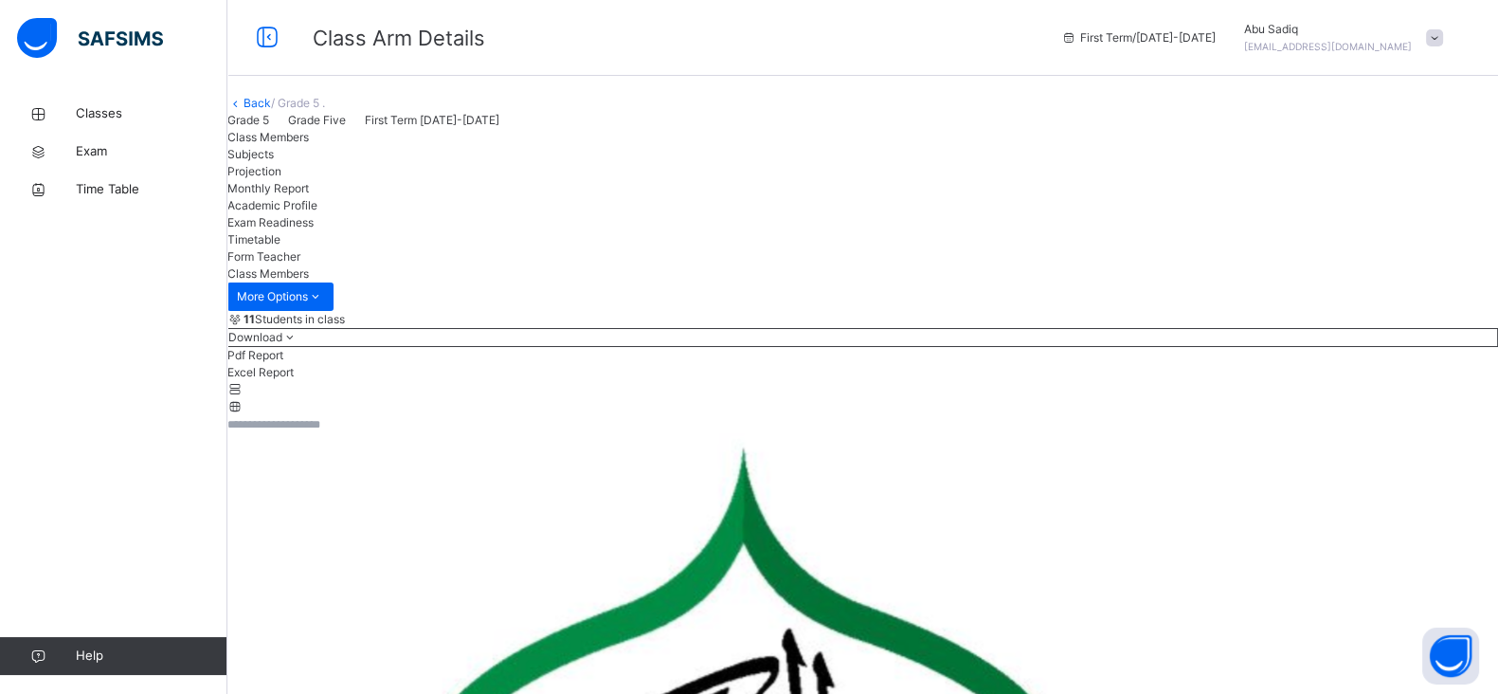
scroll to position [118, 0]
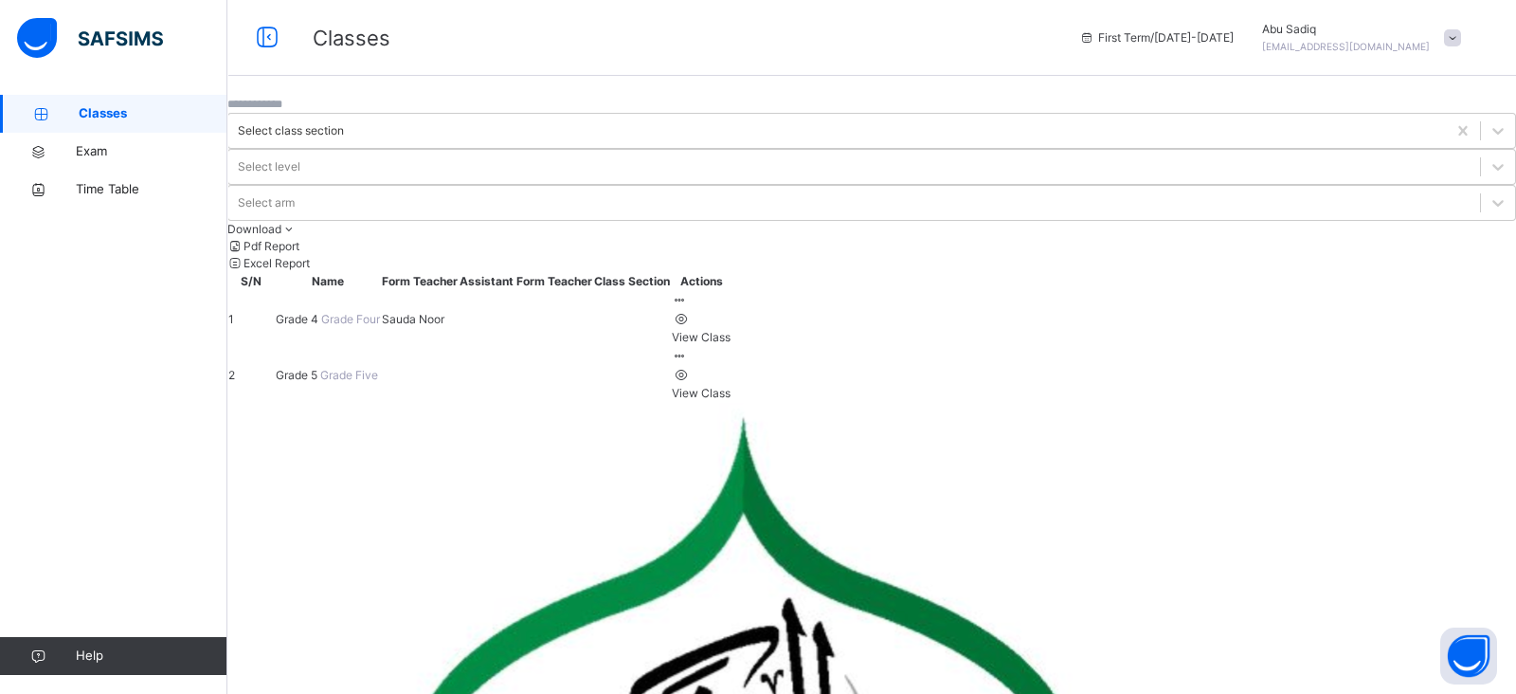
click at [321, 312] on span "Grade 4" at bounding box center [298, 319] width 45 height 14
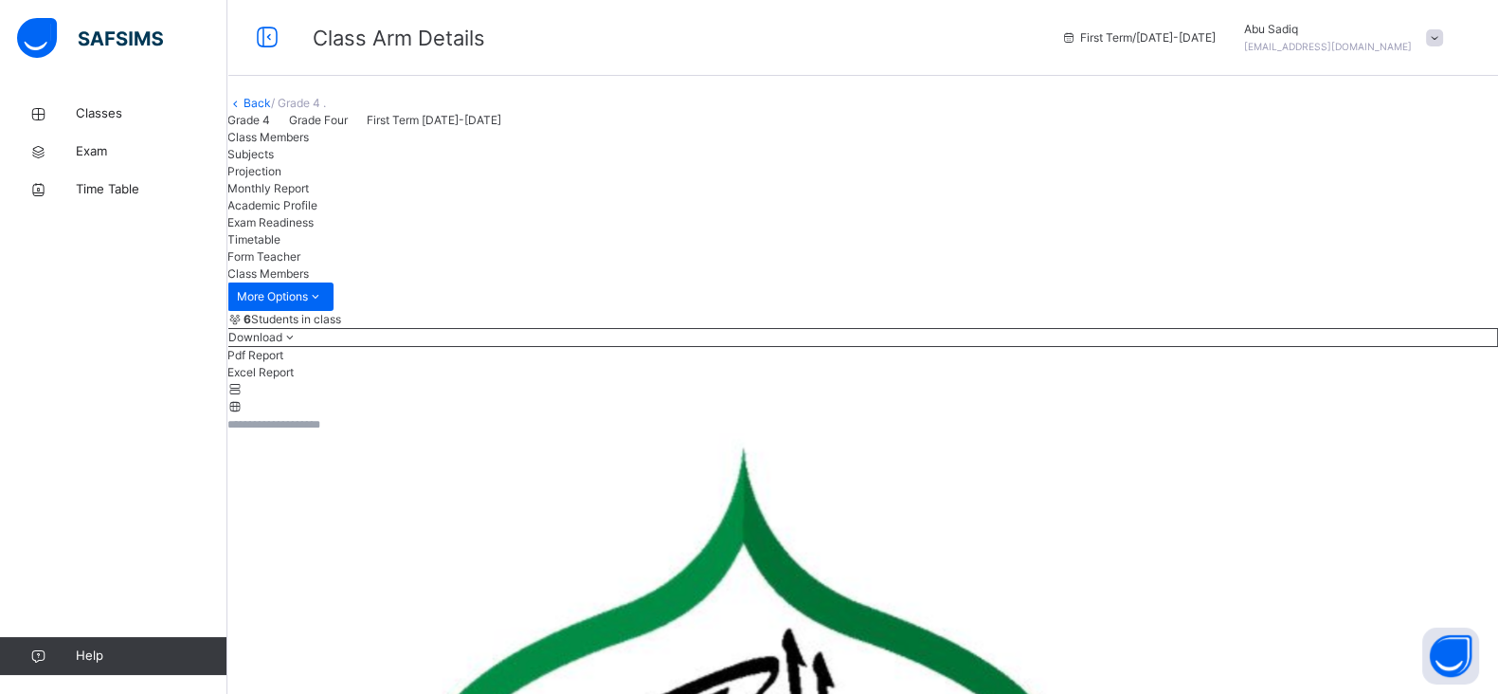
click at [274, 161] on span "Subjects" at bounding box center [250, 154] width 46 height 14
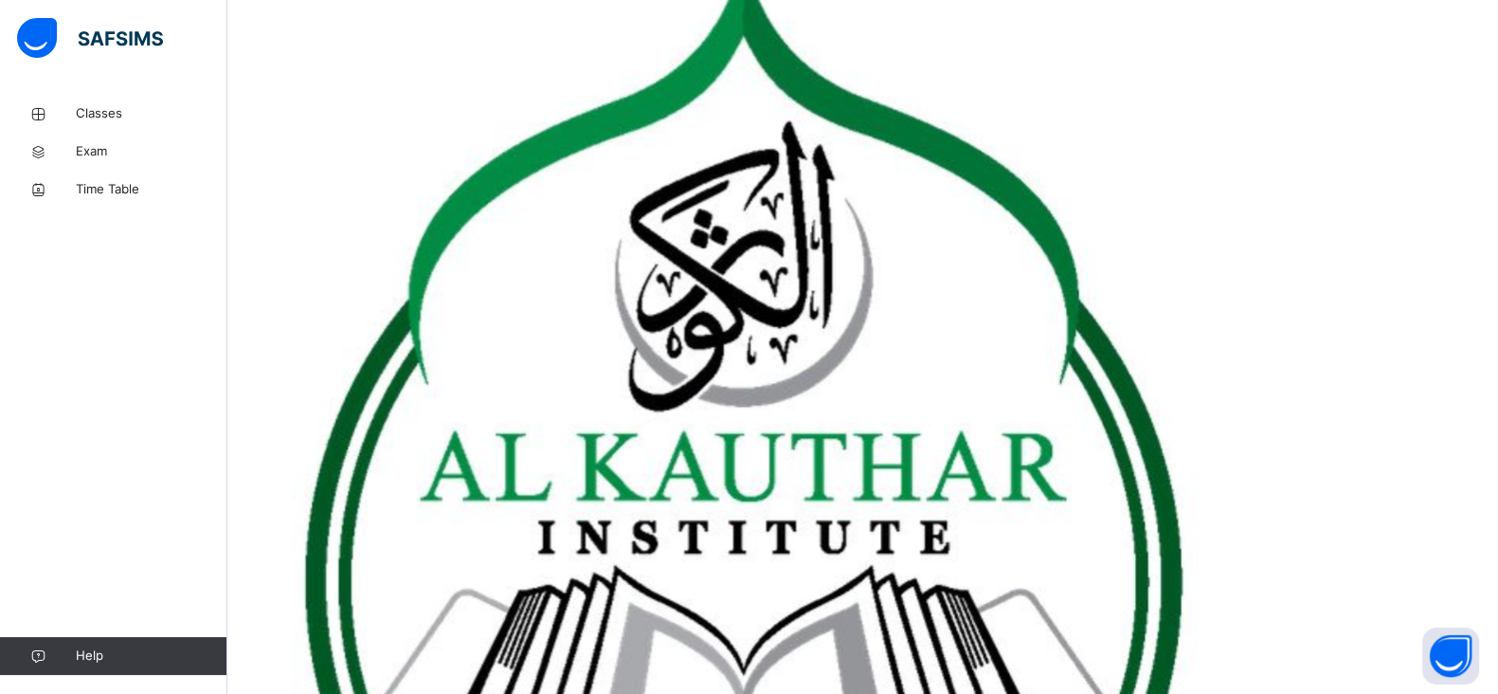
scroll to position [514, 0]
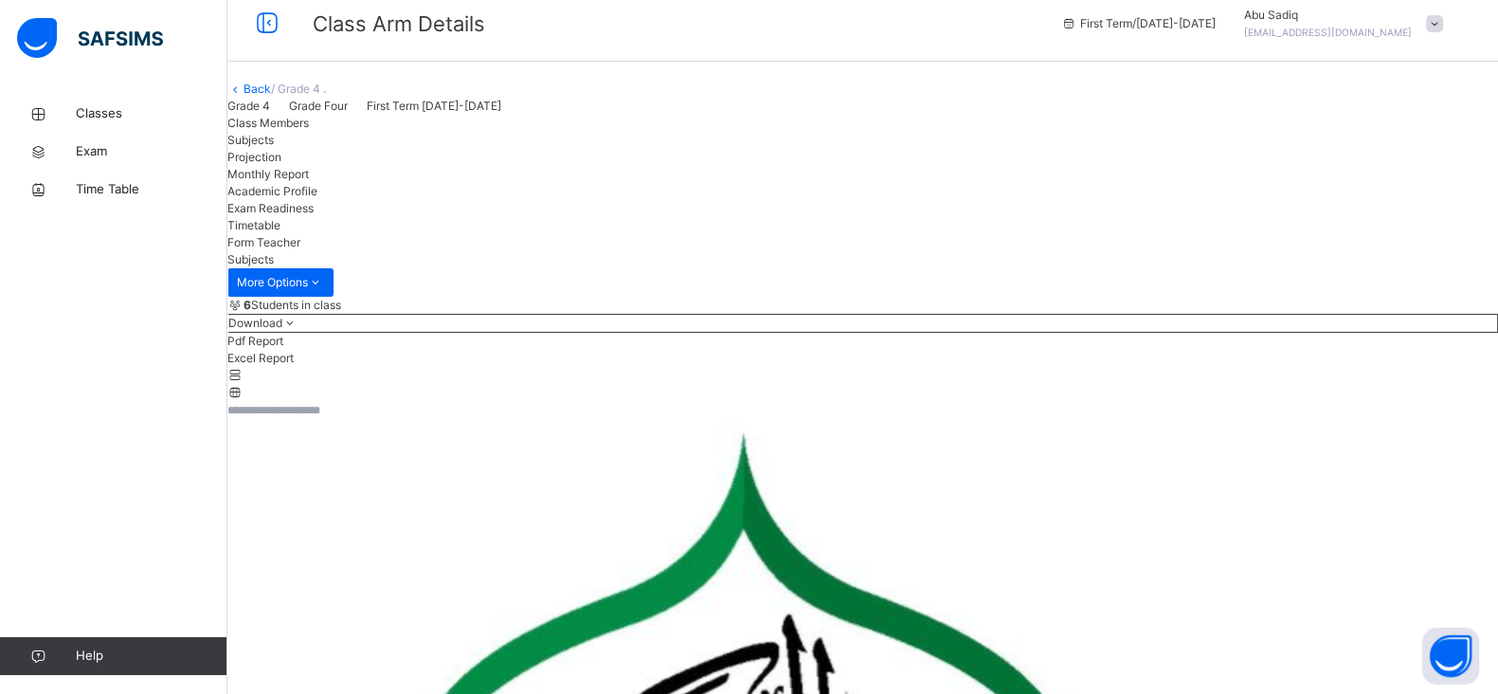
scroll to position [0, 0]
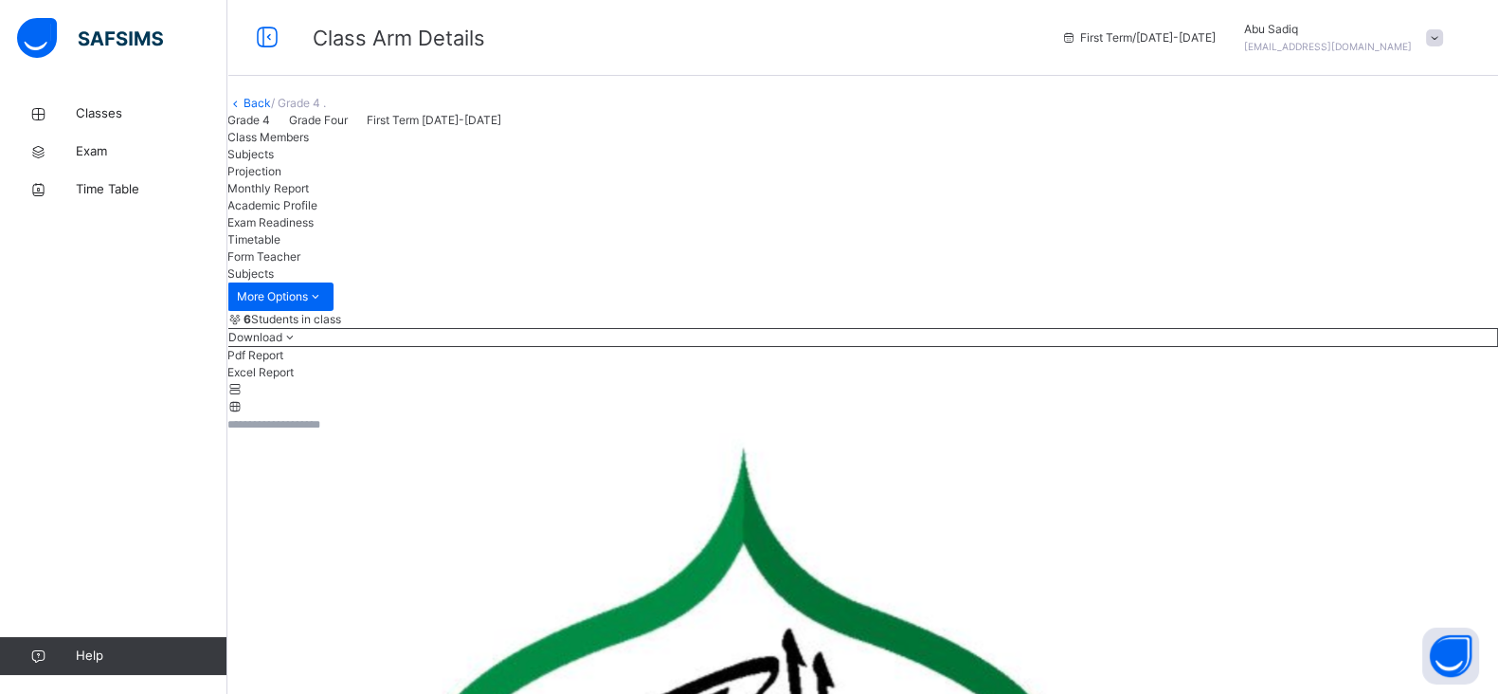
click at [271, 110] on link "Back" at bounding box center [257, 103] width 27 height 14
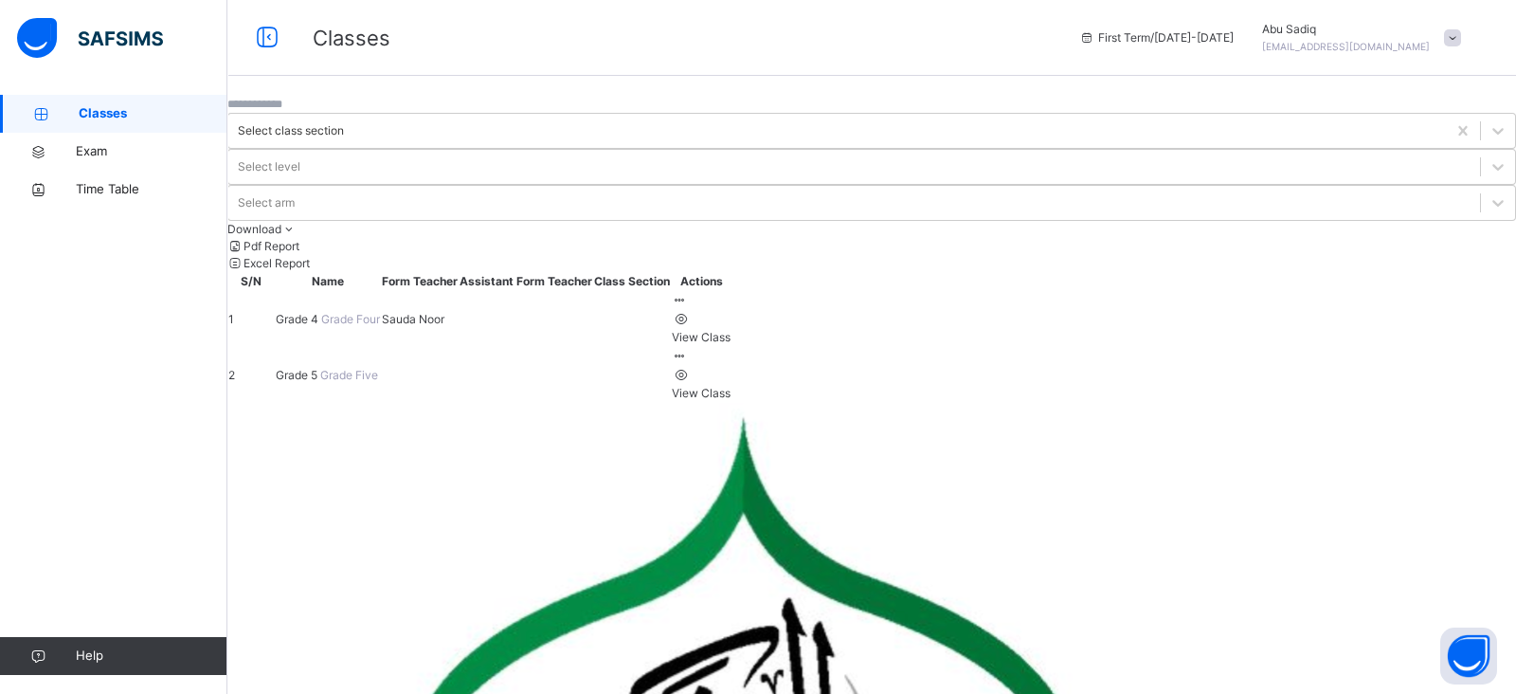
click at [320, 368] on span "Grade 5" at bounding box center [298, 375] width 45 height 14
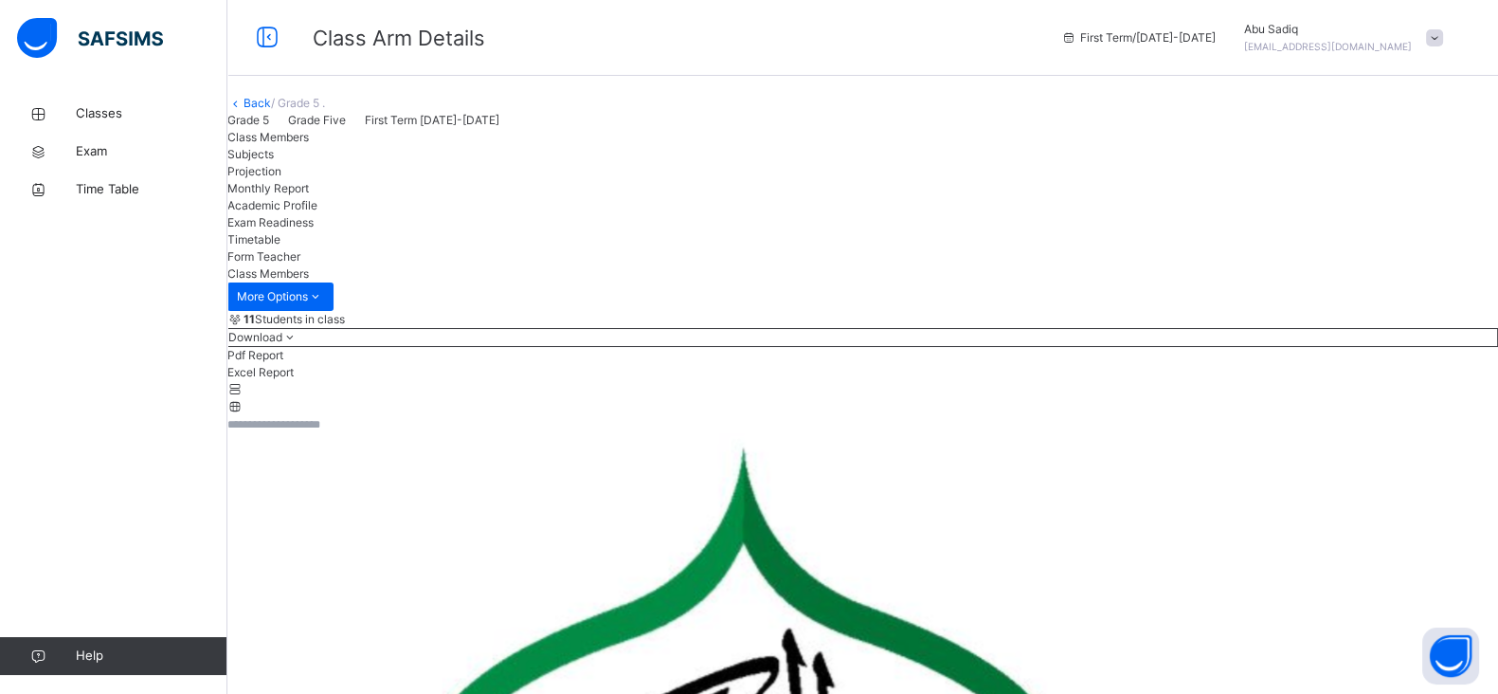
click at [274, 161] on span "Subjects" at bounding box center [250, 154] width 46 height 14
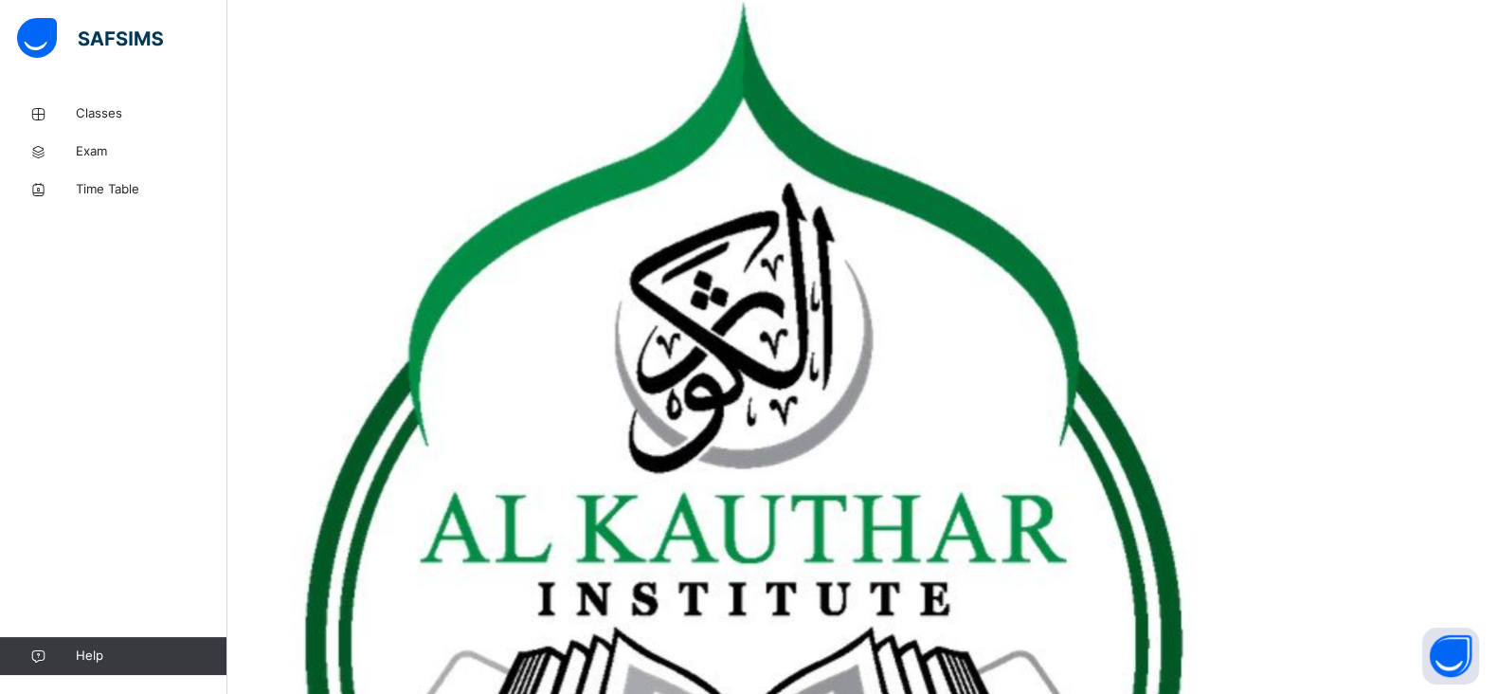
scroll to position [443, 0]
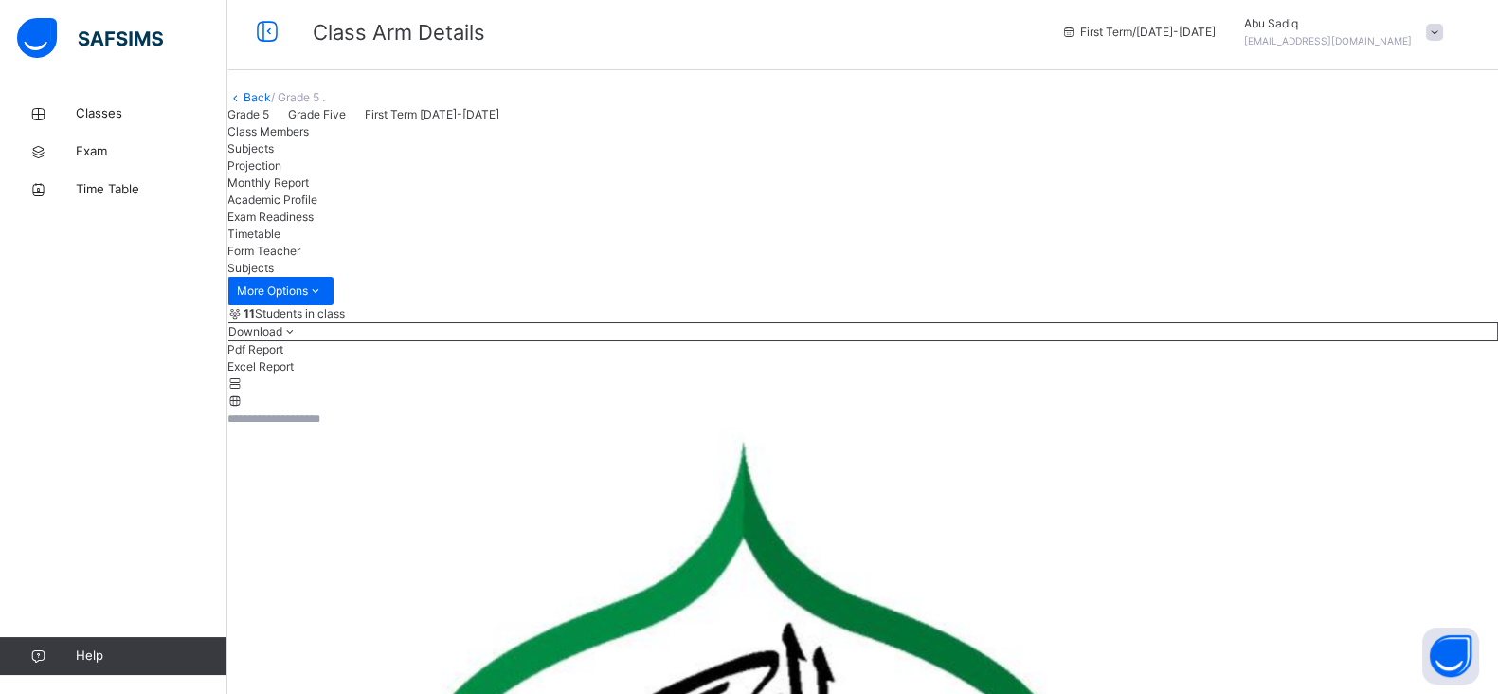
scroll to position [0, 0]
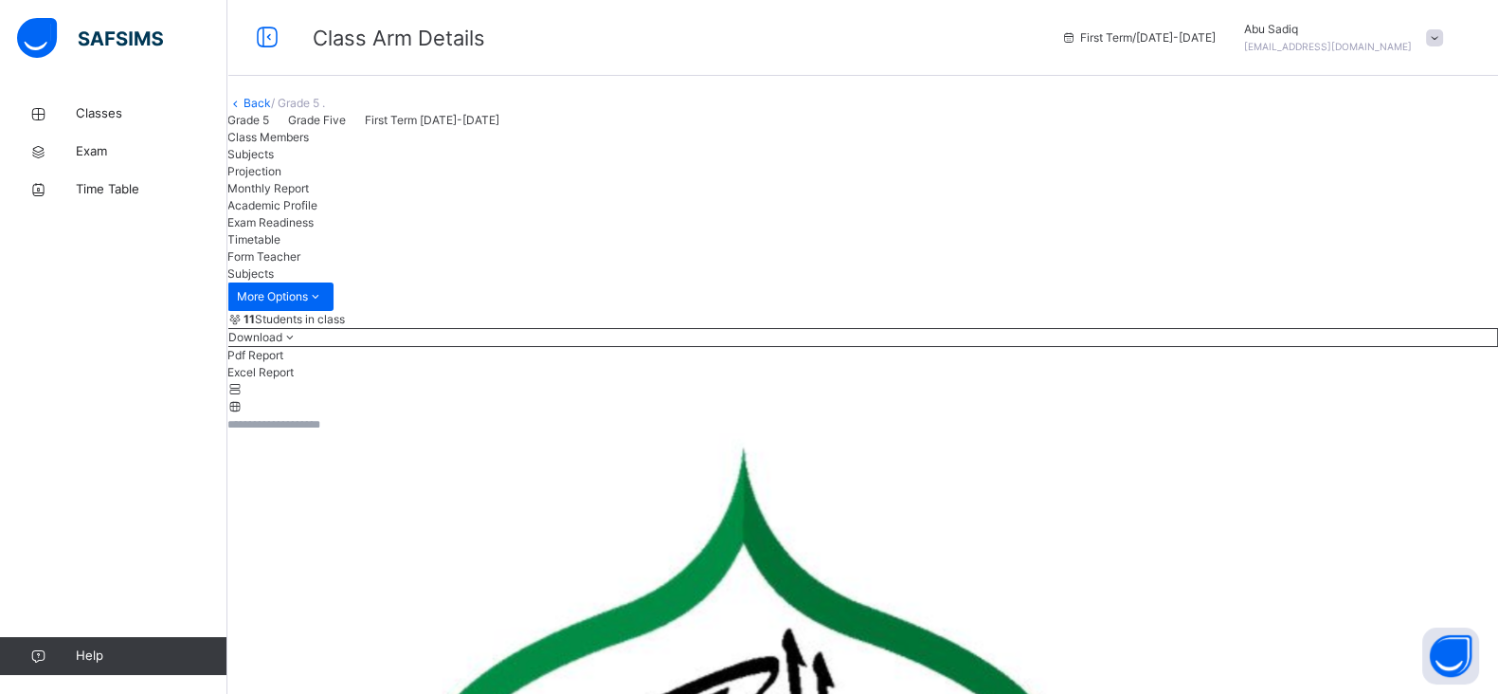
click at [1443, 45] on span at bounding box center [1434, 37] width 17 height 17
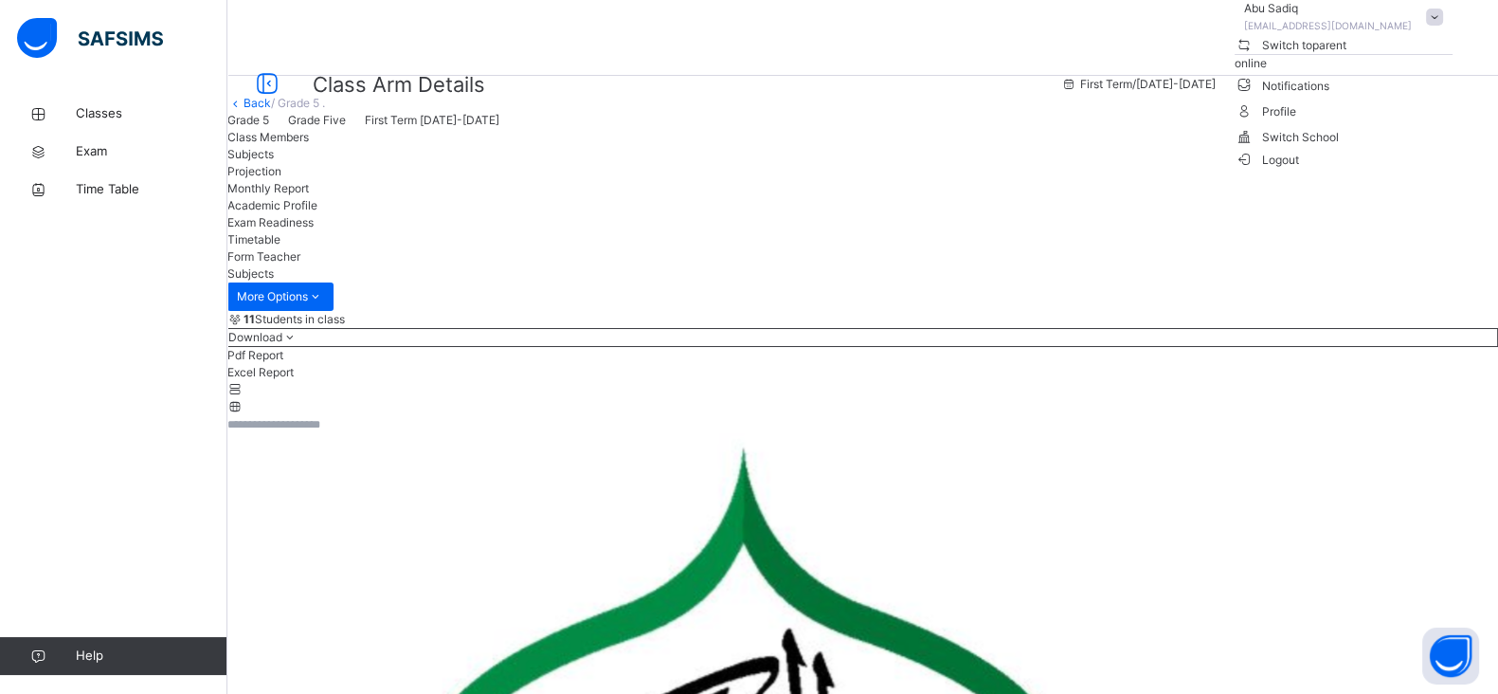
click at [1300, 170] on span "Logout" at bounding box center [1267, 160] width 65 height 20
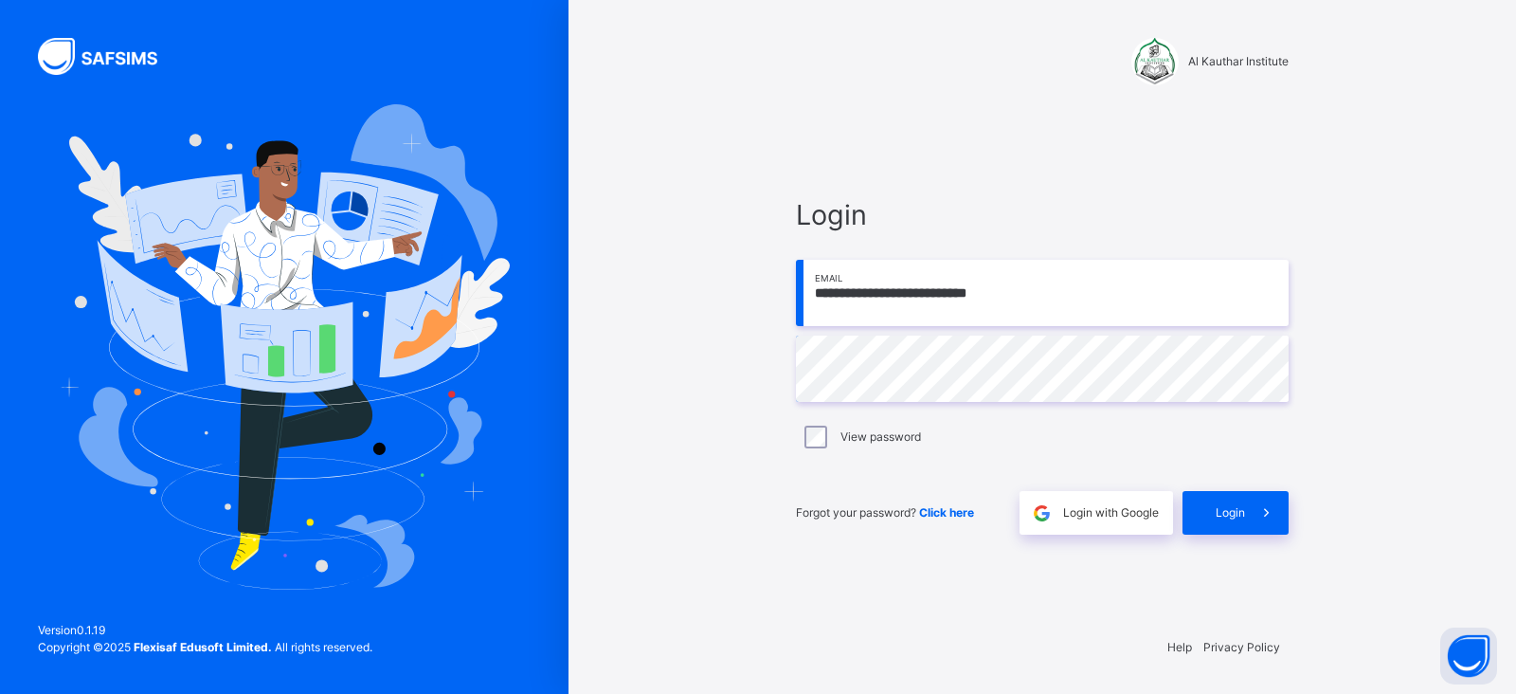
click at [1044, 286] on input "**********" at bounding box center [1042, 293] width 493 height 66
type input "**********"
click at [757, 358] on div "**********" at bounding box center [1043, 347] width 948 height 694
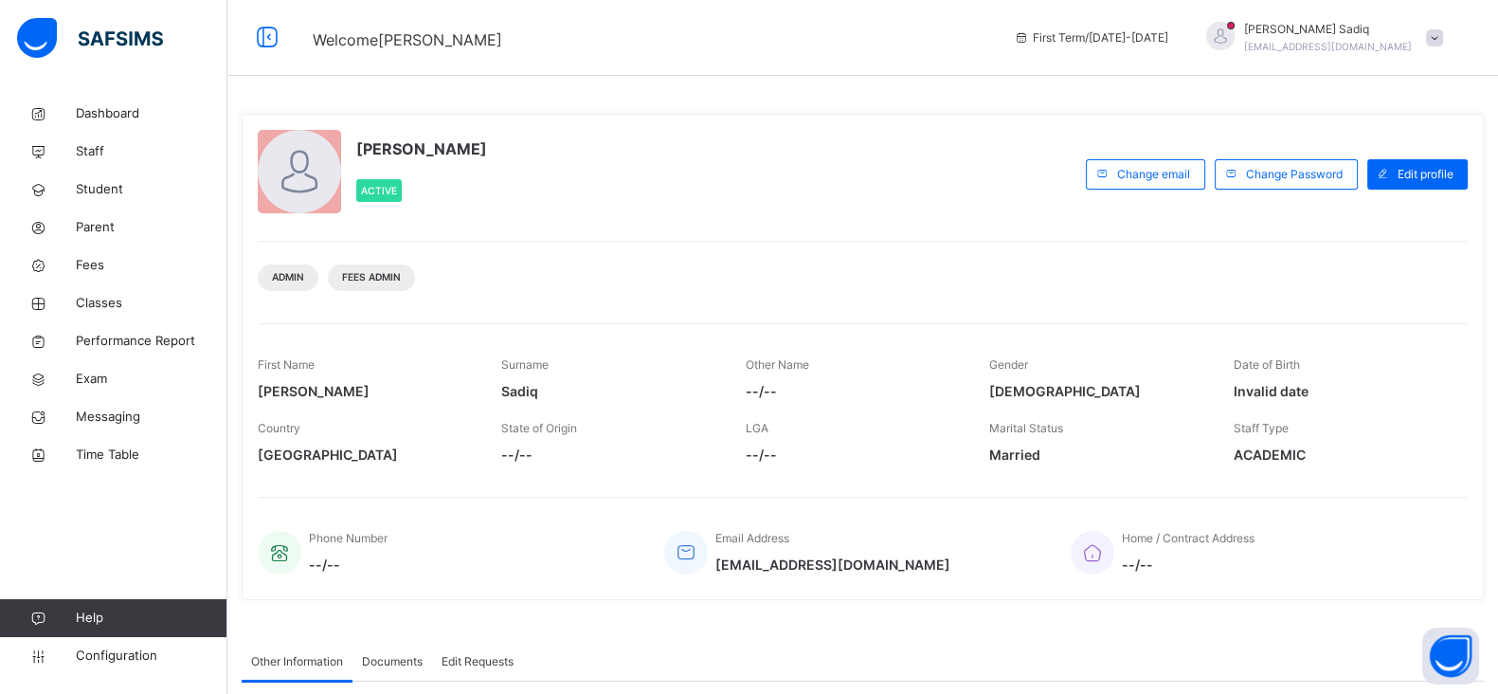
click at [810, 243] on div "Admin Fees Admin" at bounding box center [863, 271] width 1210 height 60
click at [123, 298] on span "Classes" at bounding box center [152, 303] width 152 height 19
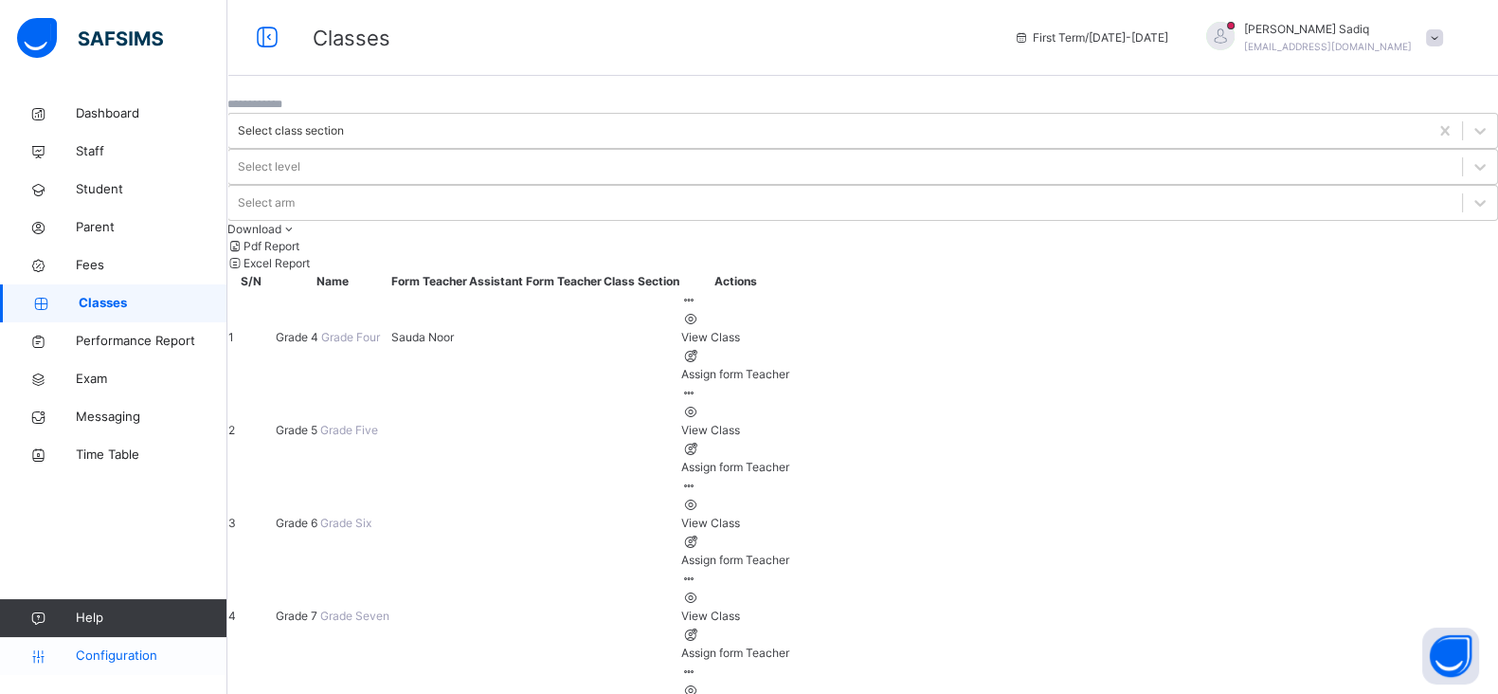
click at [131, 654] on span "Configuration" at bounding box center [151, 655] width 151 height 19
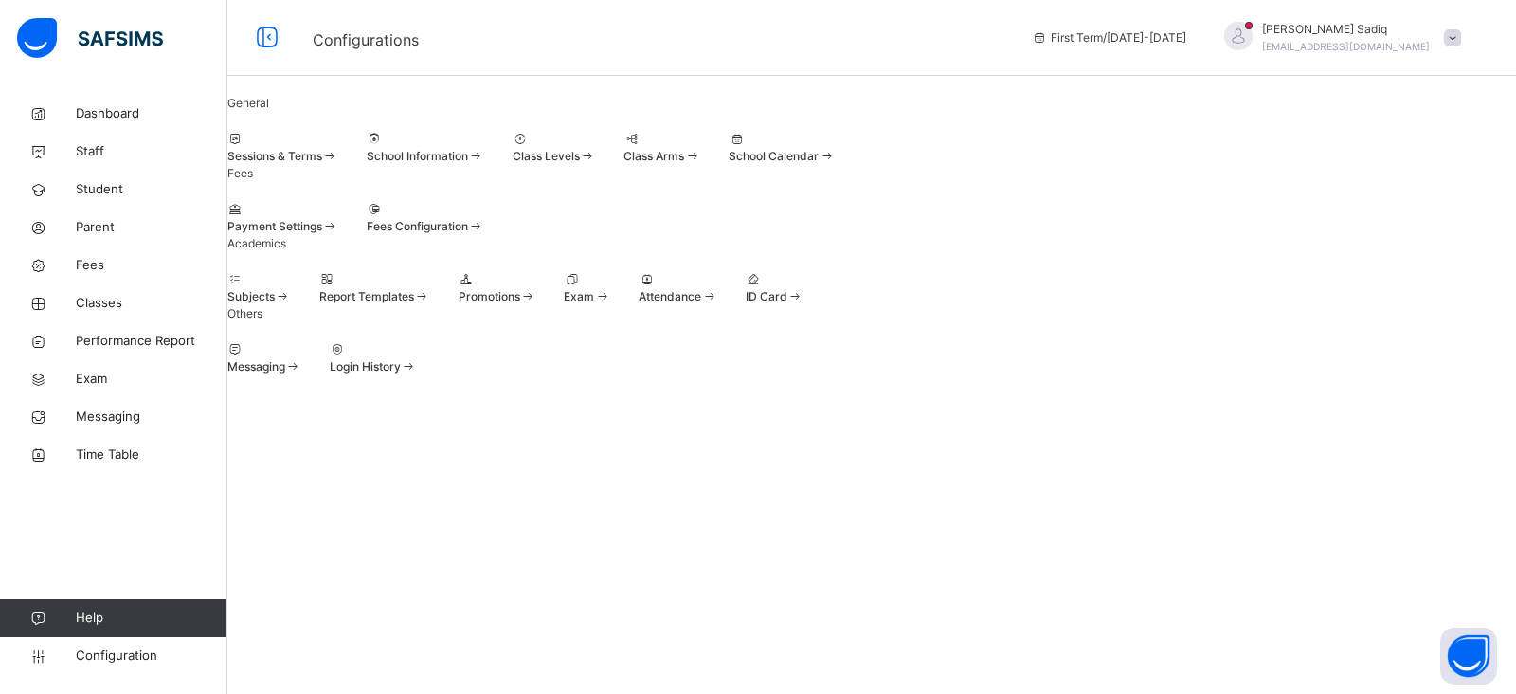
click at [596, 148] on div at bounding box center [554, 139] width 83 height 17
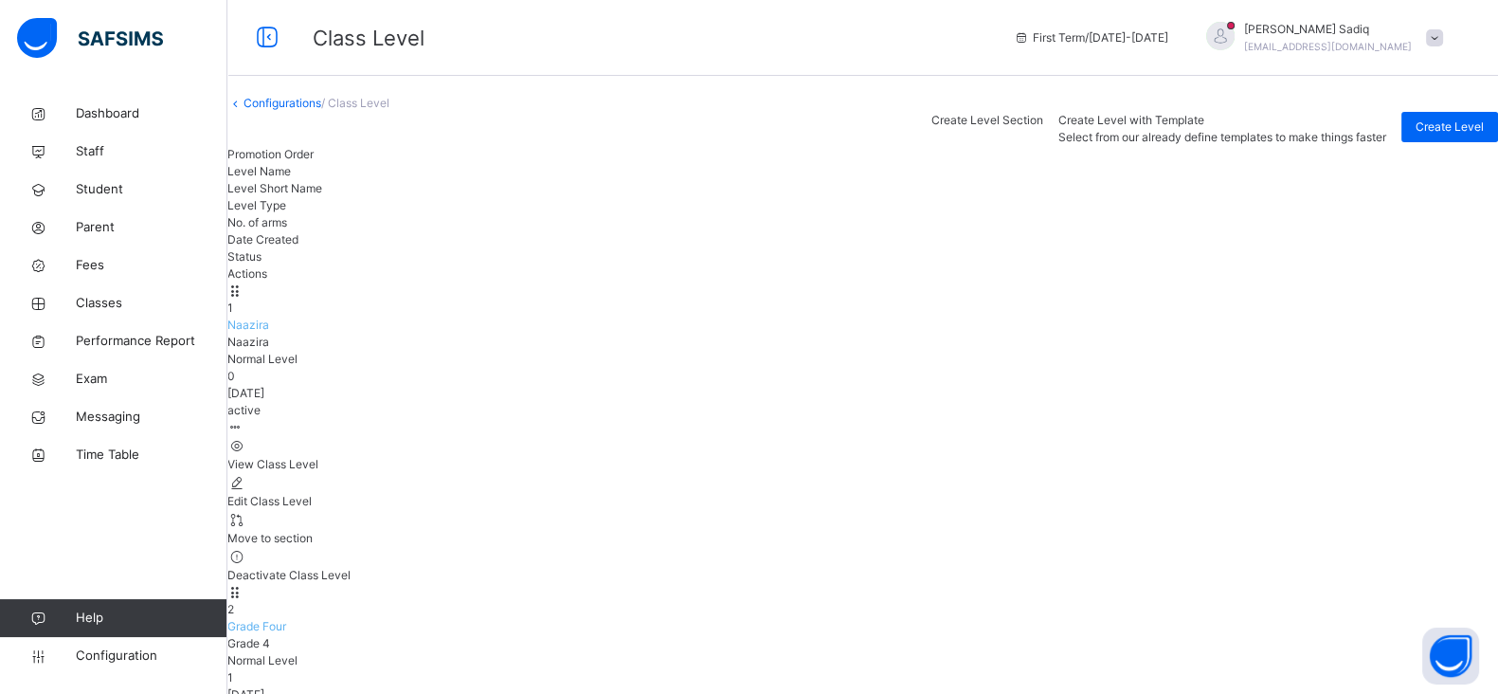
click at [286, 619] on span "Grade Four" at bounding box center [256, 626] width 59 height 14
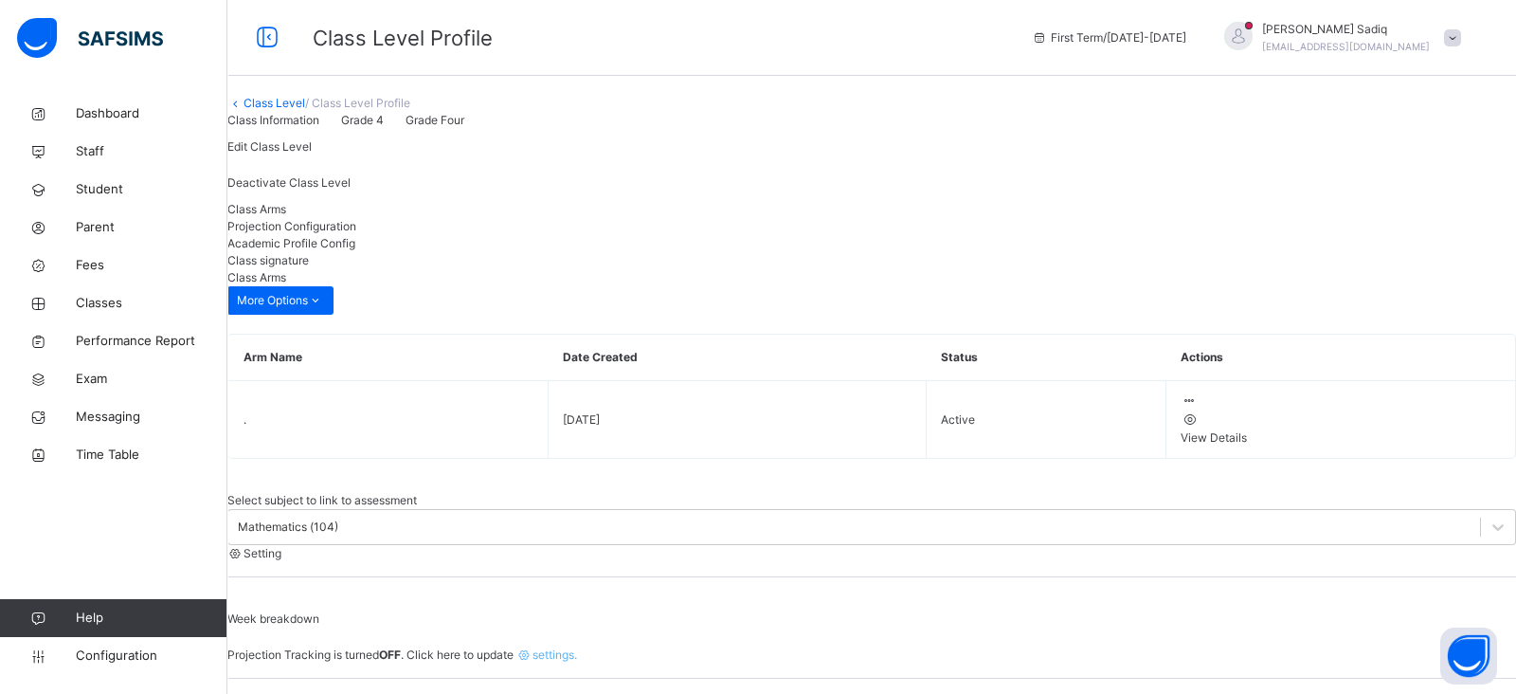
type input "**"
click at [356, 233] on span "Projection Configuration" at bounding box center [291, 226] width 129 height 14
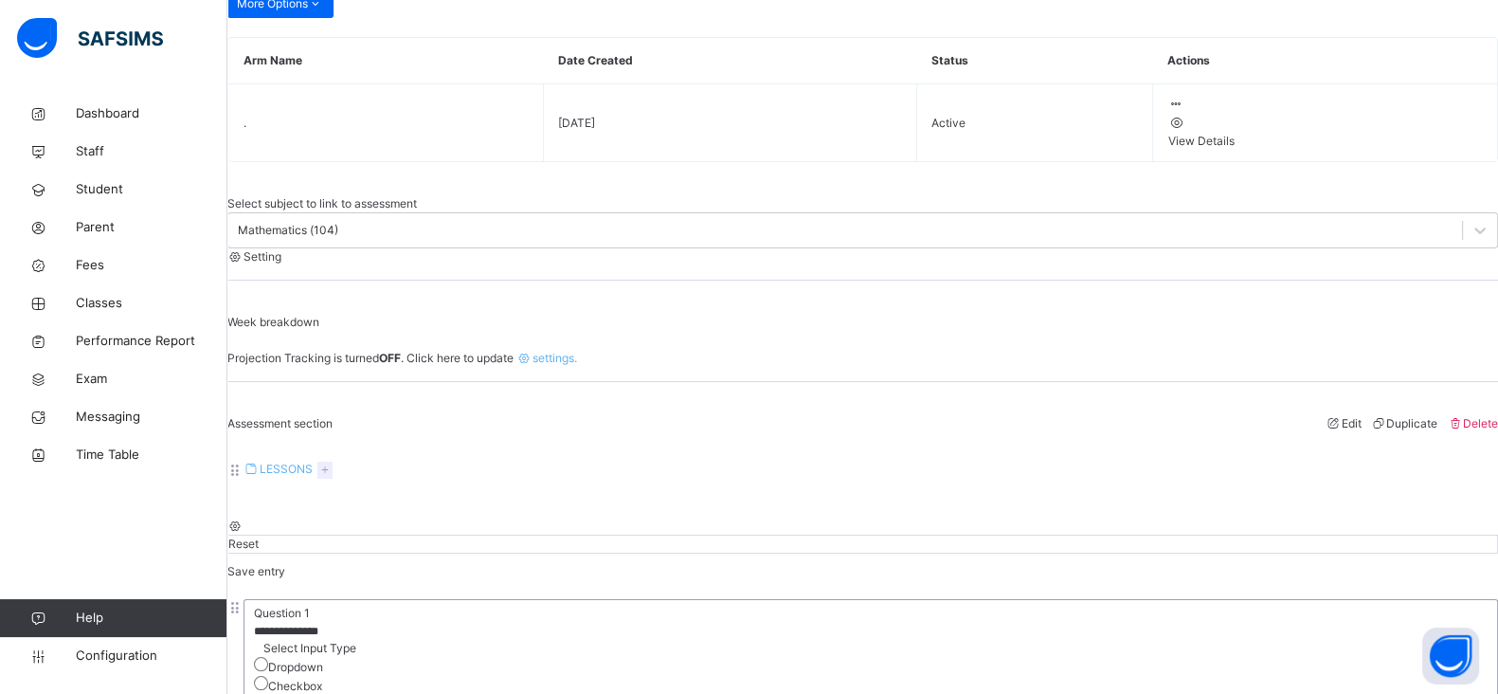
scroll to position [292, 0]
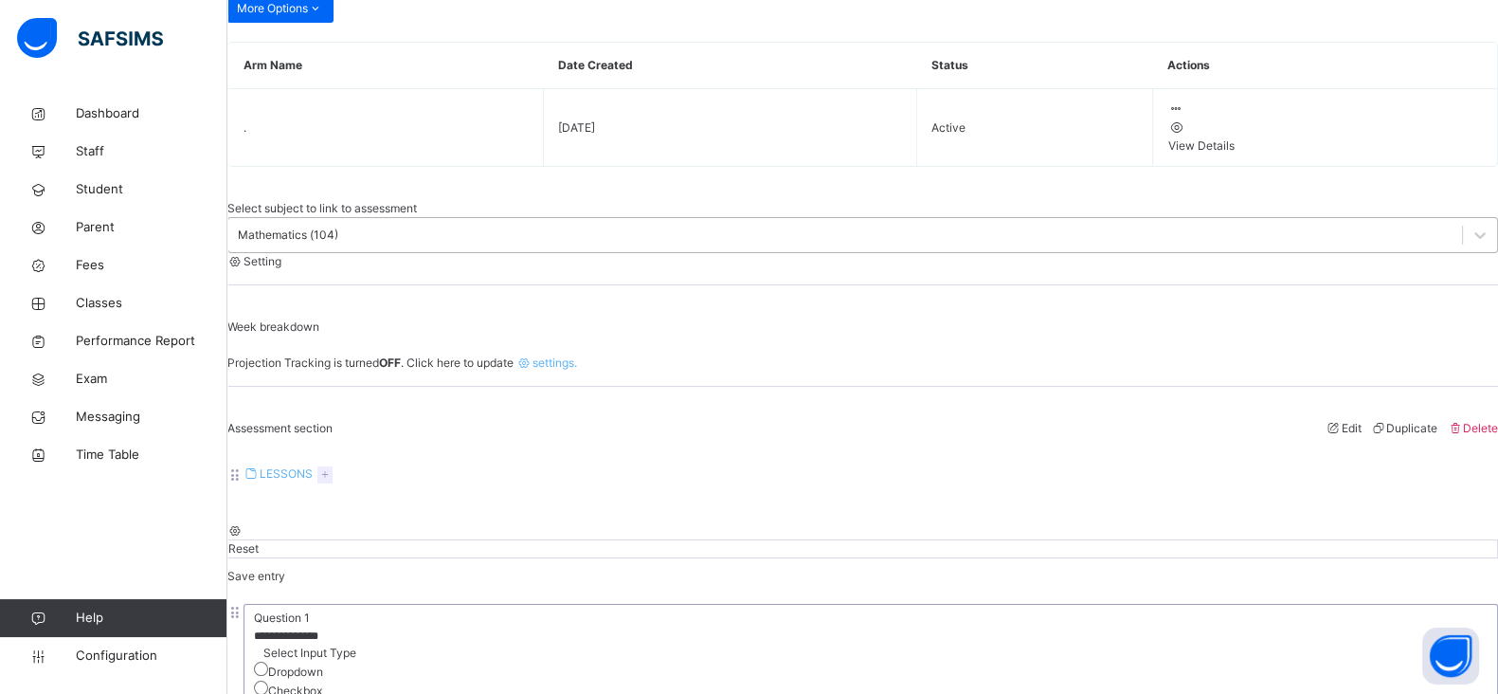
click at [518, 237] on div "Mathematics (104)" at bounding box center [845, 235] width 1234 height 29
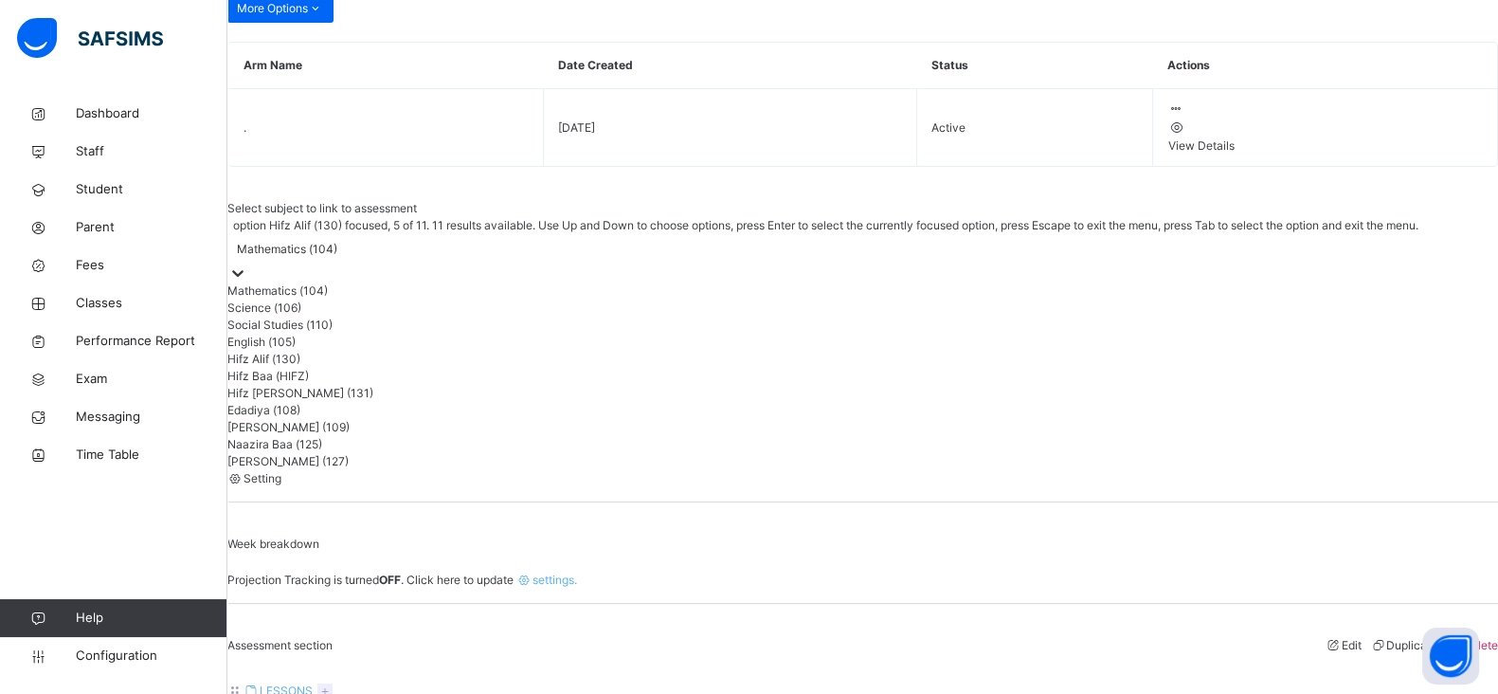
click at [364, 368] on div "Hifz Alif (130)" at bounding box center [862, 359] width 1271 height 17
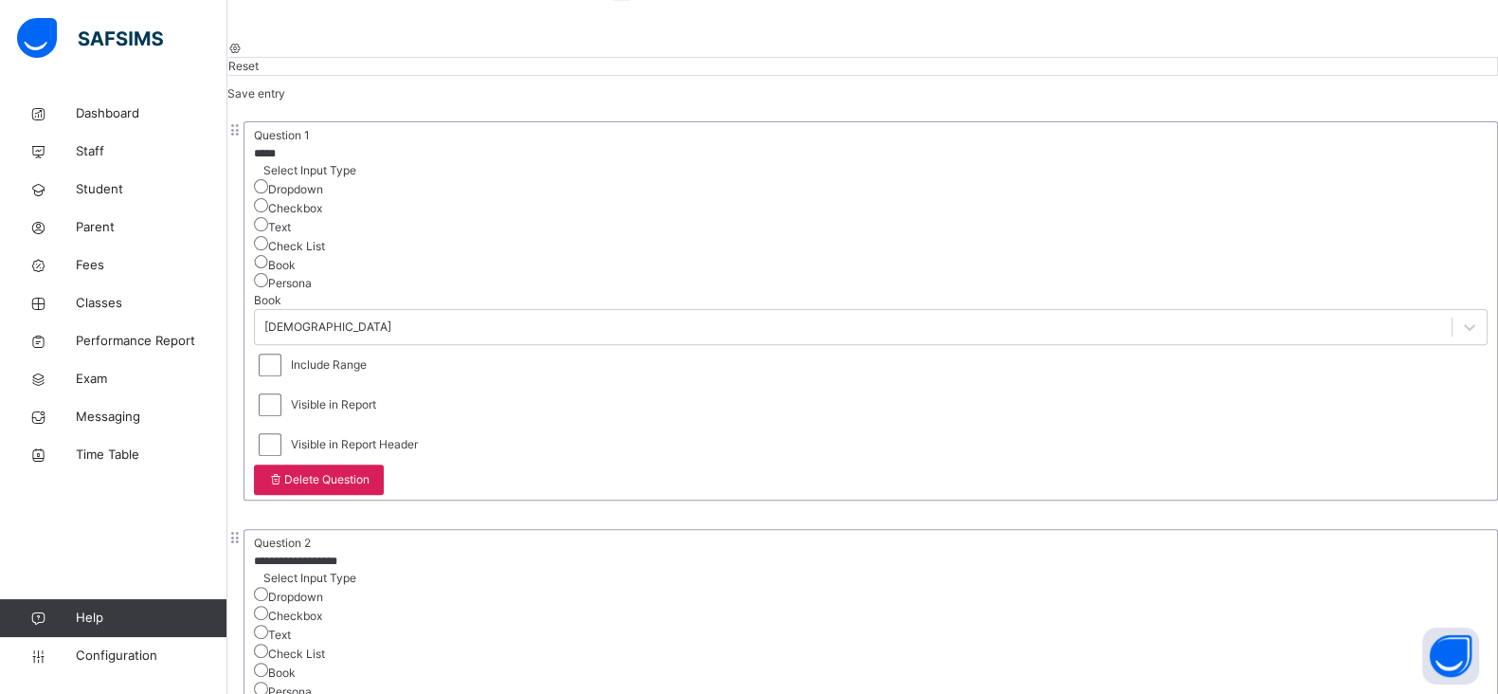
scroll to position [735, 0]
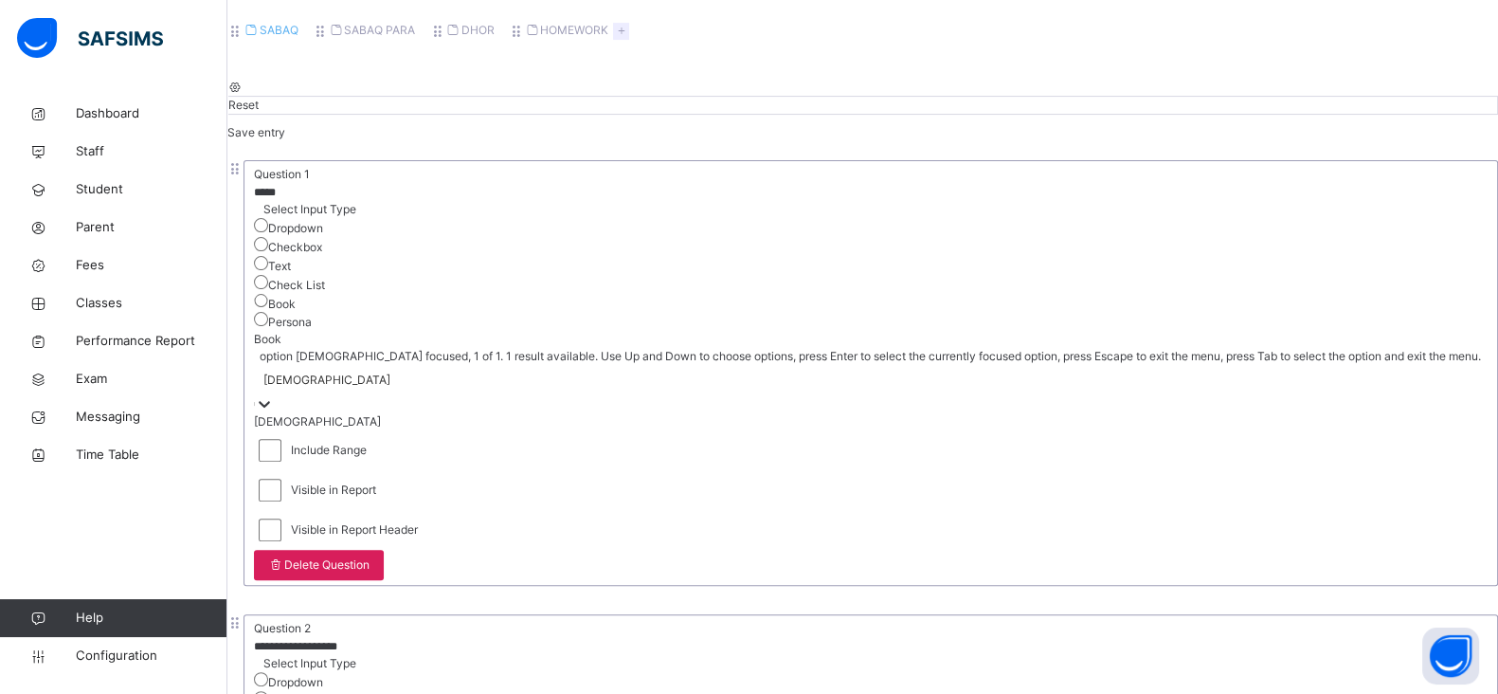
click at [390, 372] on div "[DEMOGRAPHIC_DATA]" at bounding box center [326, 380] width 127 height 17
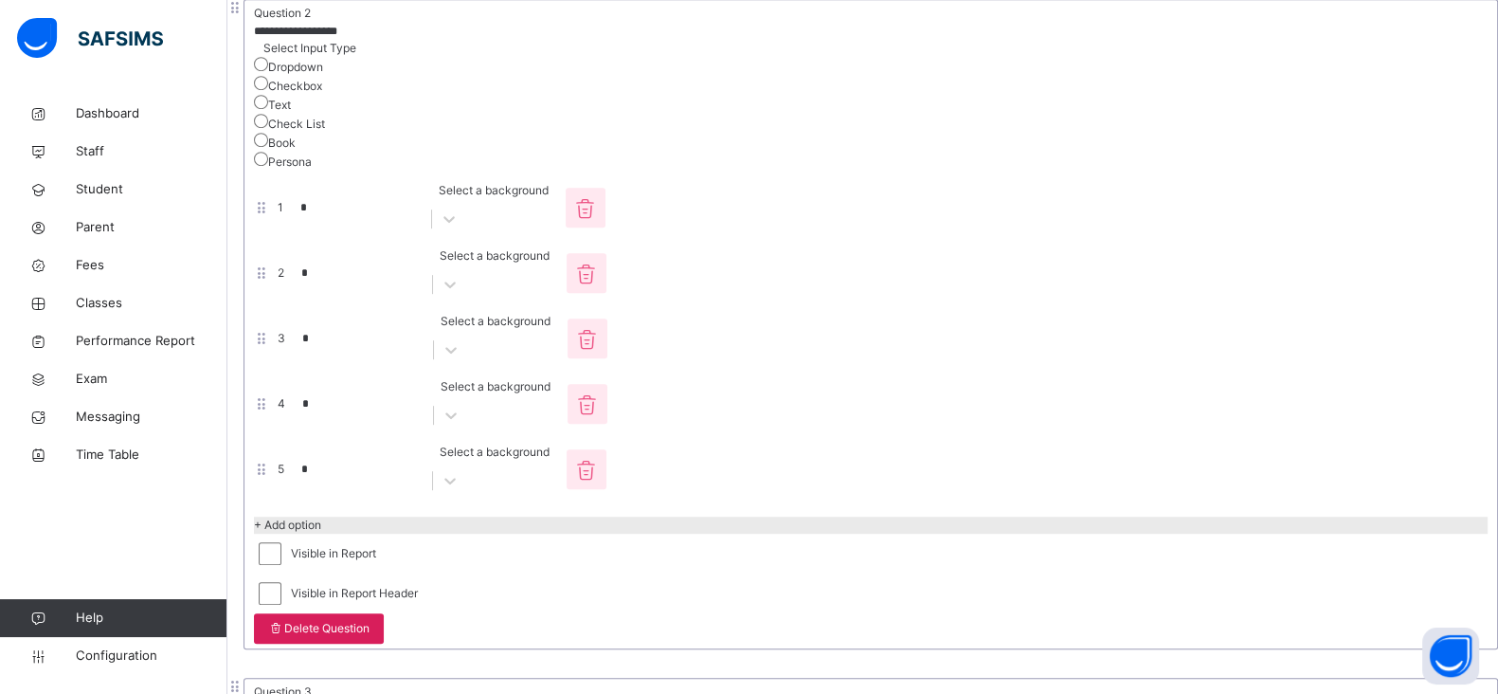
scroll to position [1450, 0]
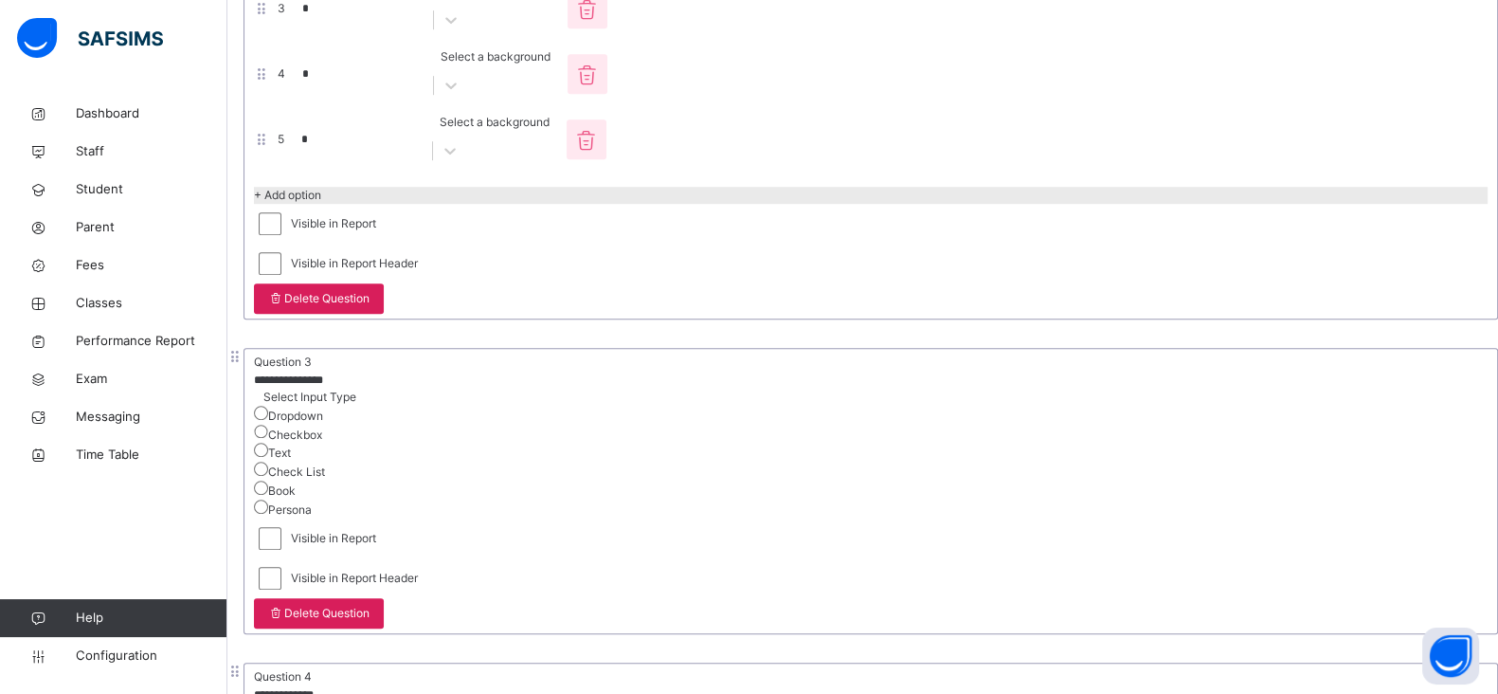
type input "*"
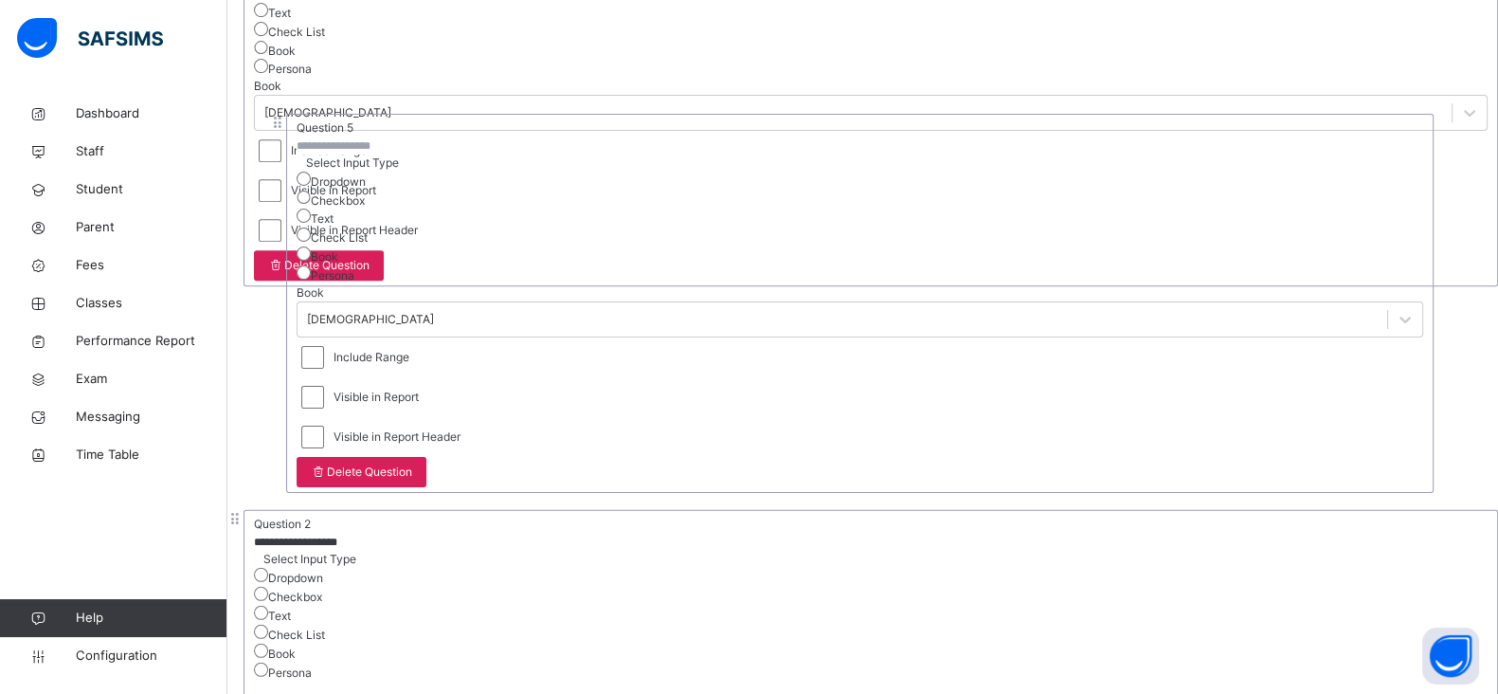
scroll to position [988, 0]
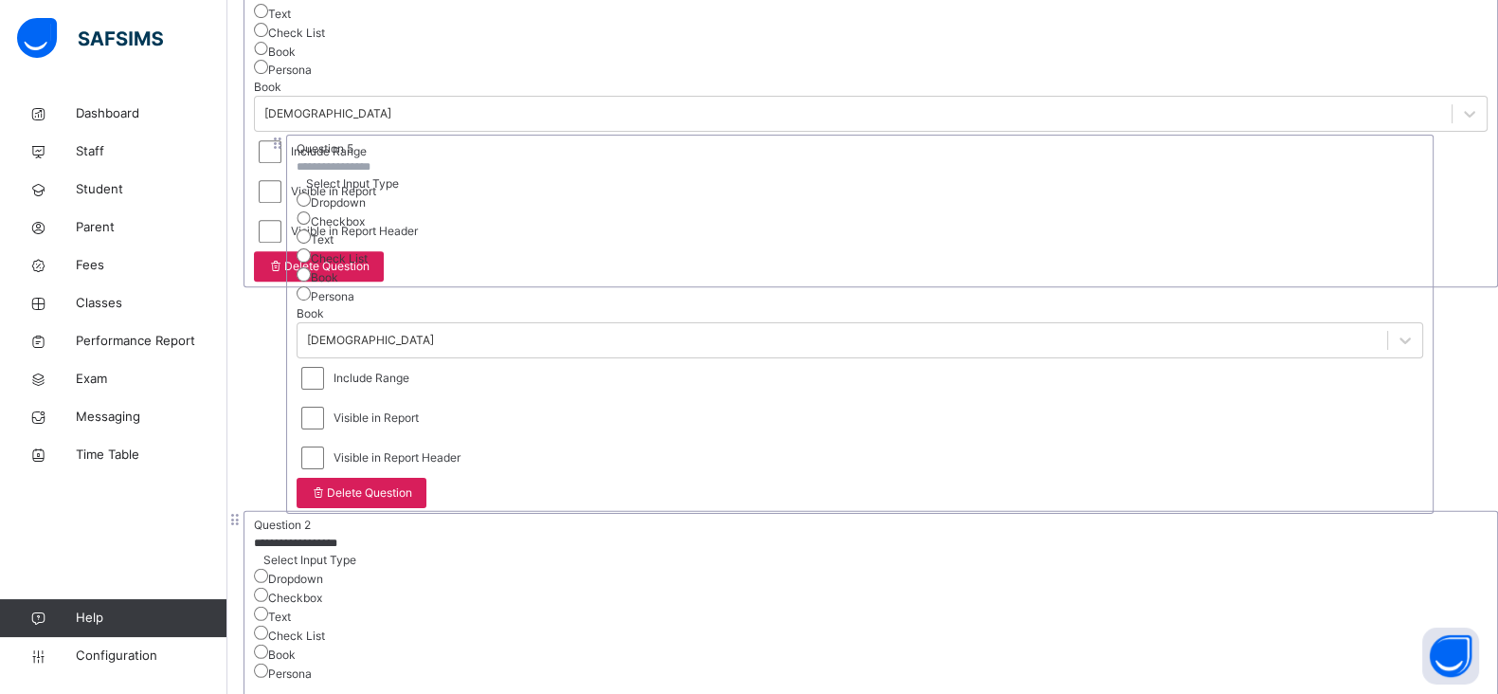
drag, startPoint x: 296, startPoint y: 372, endPoint x: 277, endPoint y: 146, distance: 226.4
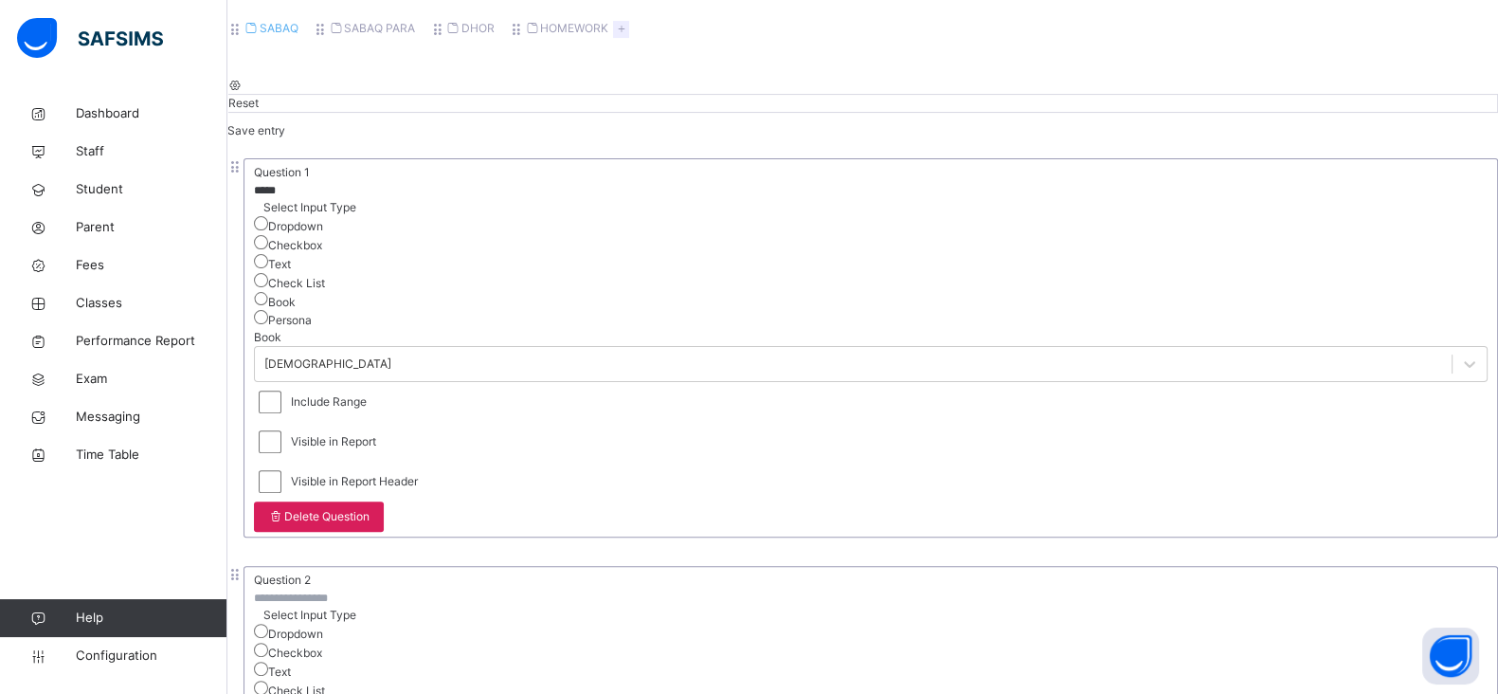
scroll to position [729, 0]
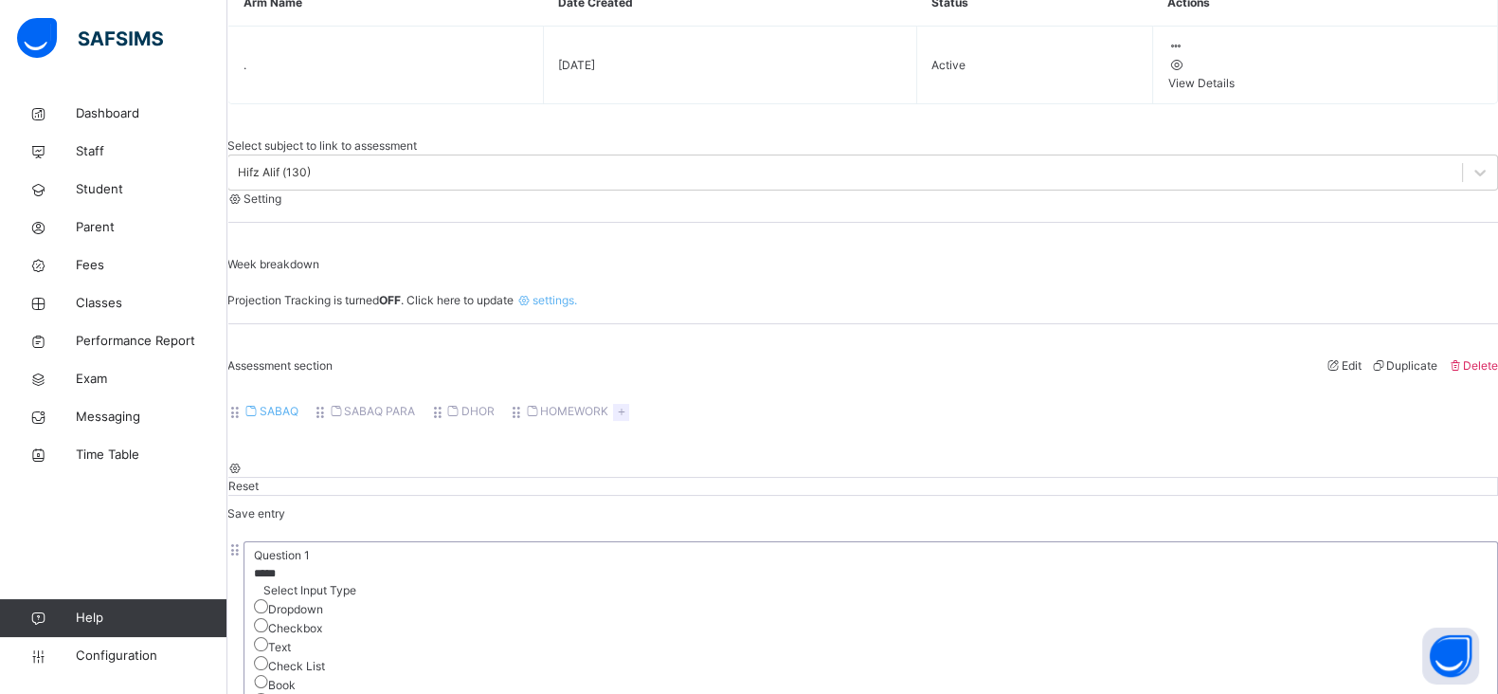
scroll to position [334, 0]
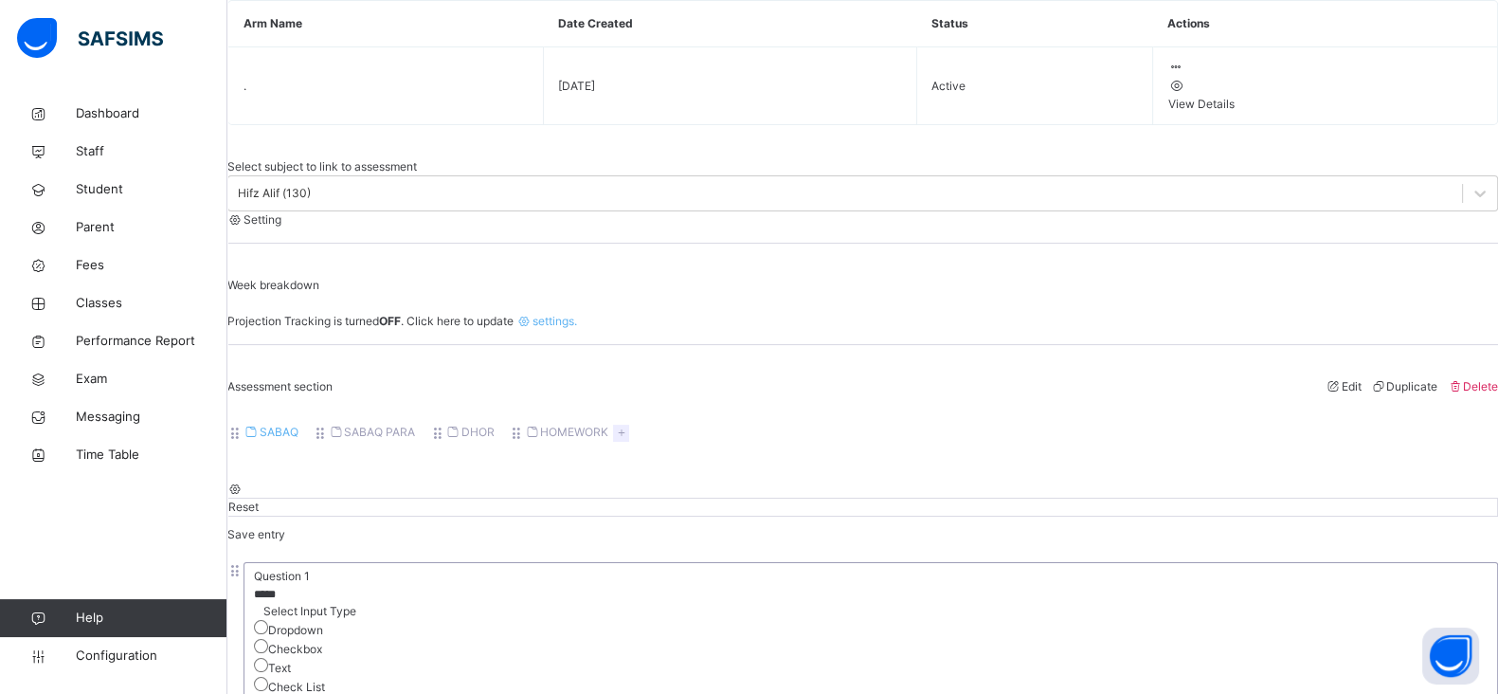
click at [953, 294] on span "Week breakdown" at bounding box center [862, 285] width 1271 height 17
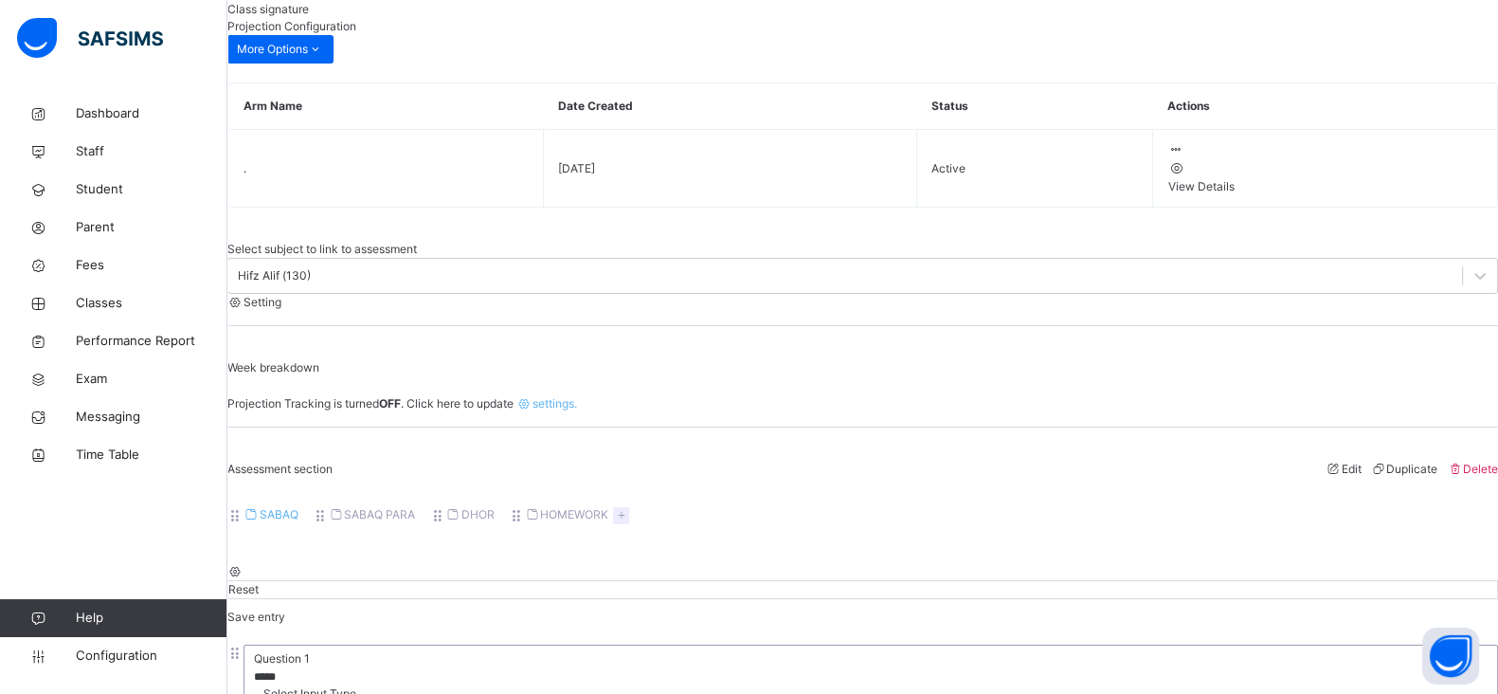
scroll to position [204, 0]
